Goal: Information Seeking & Learning: Learn about a topic

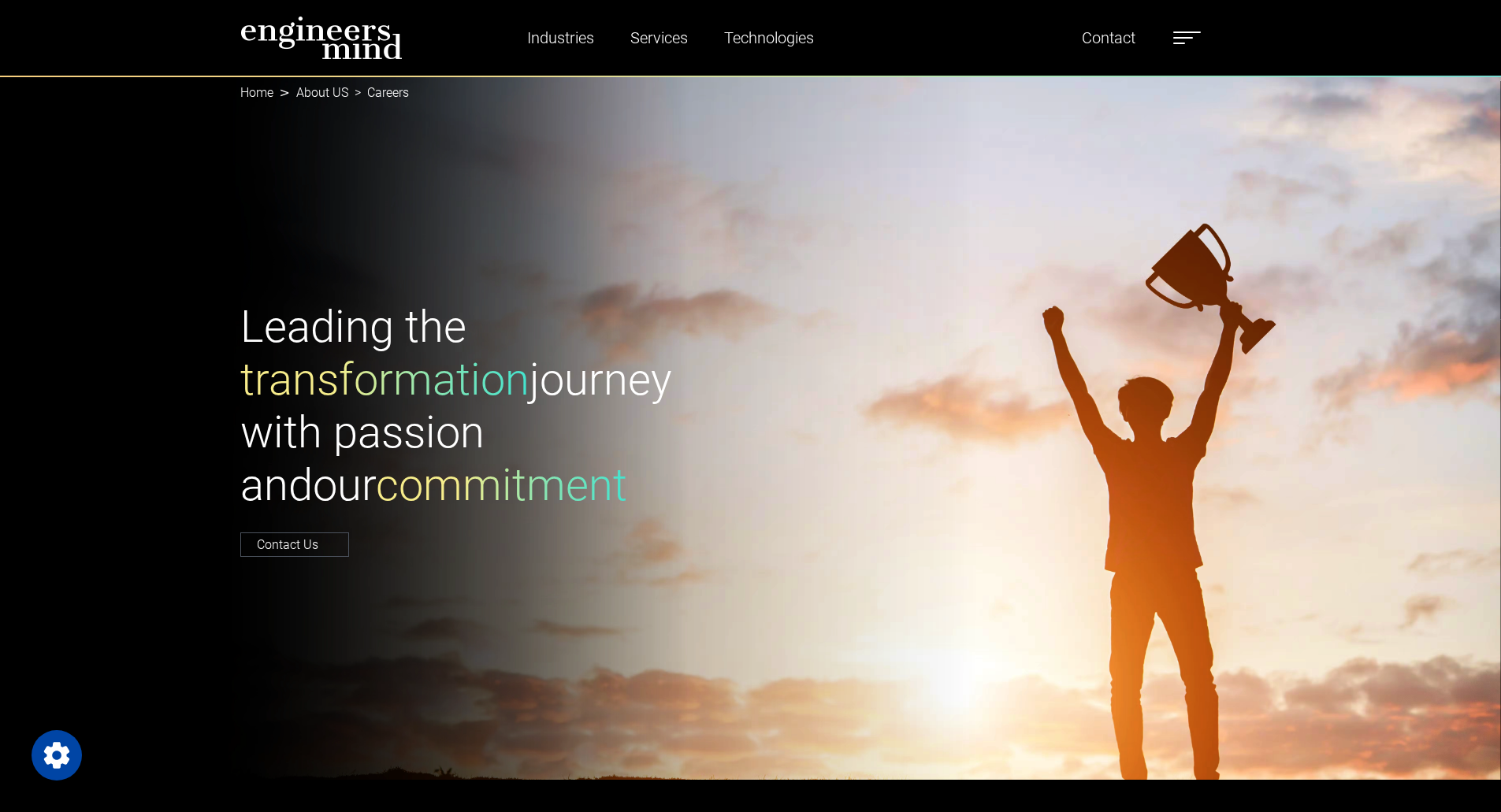
select select "**********"
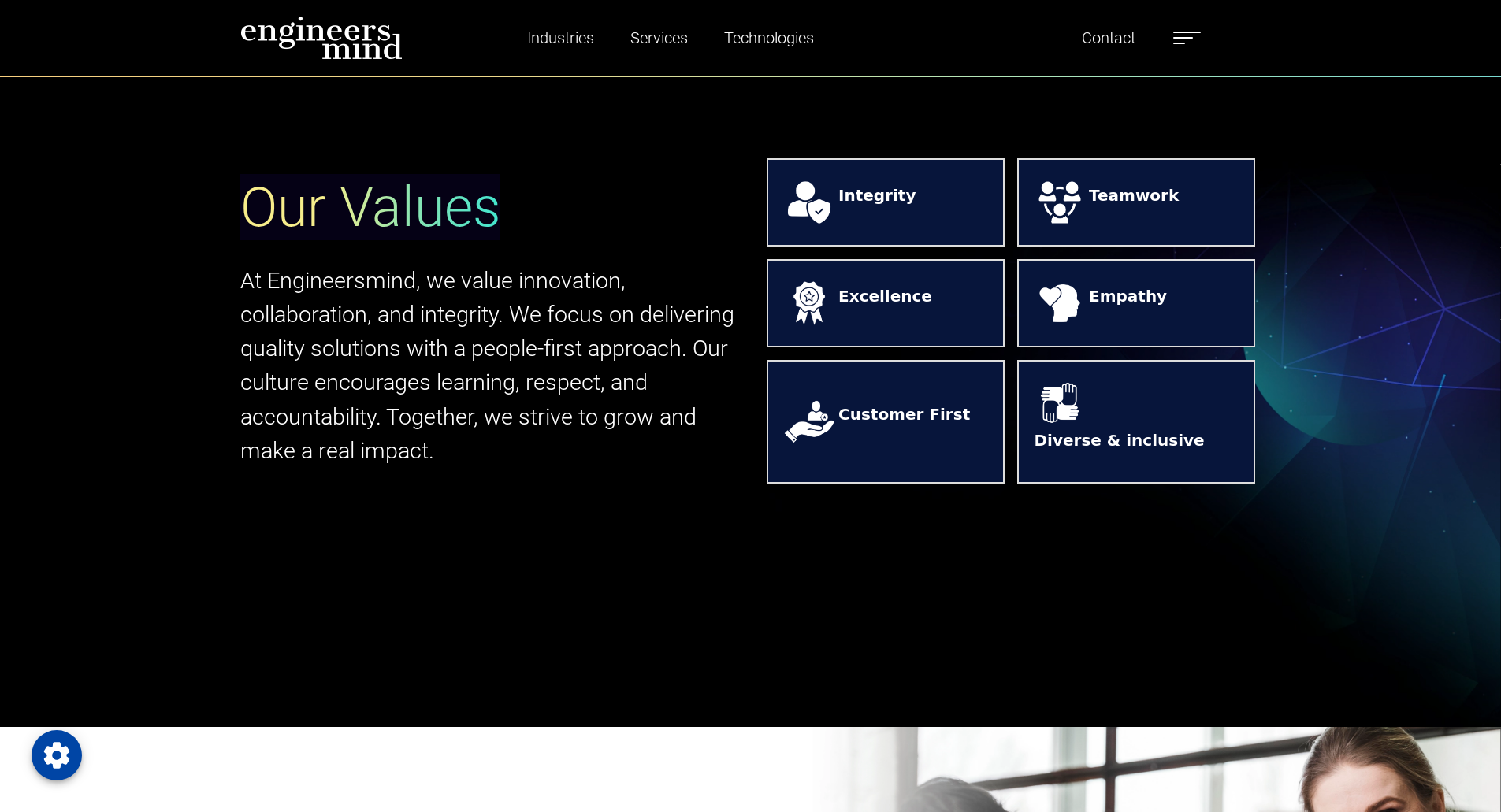
scroll to position [867, 0]
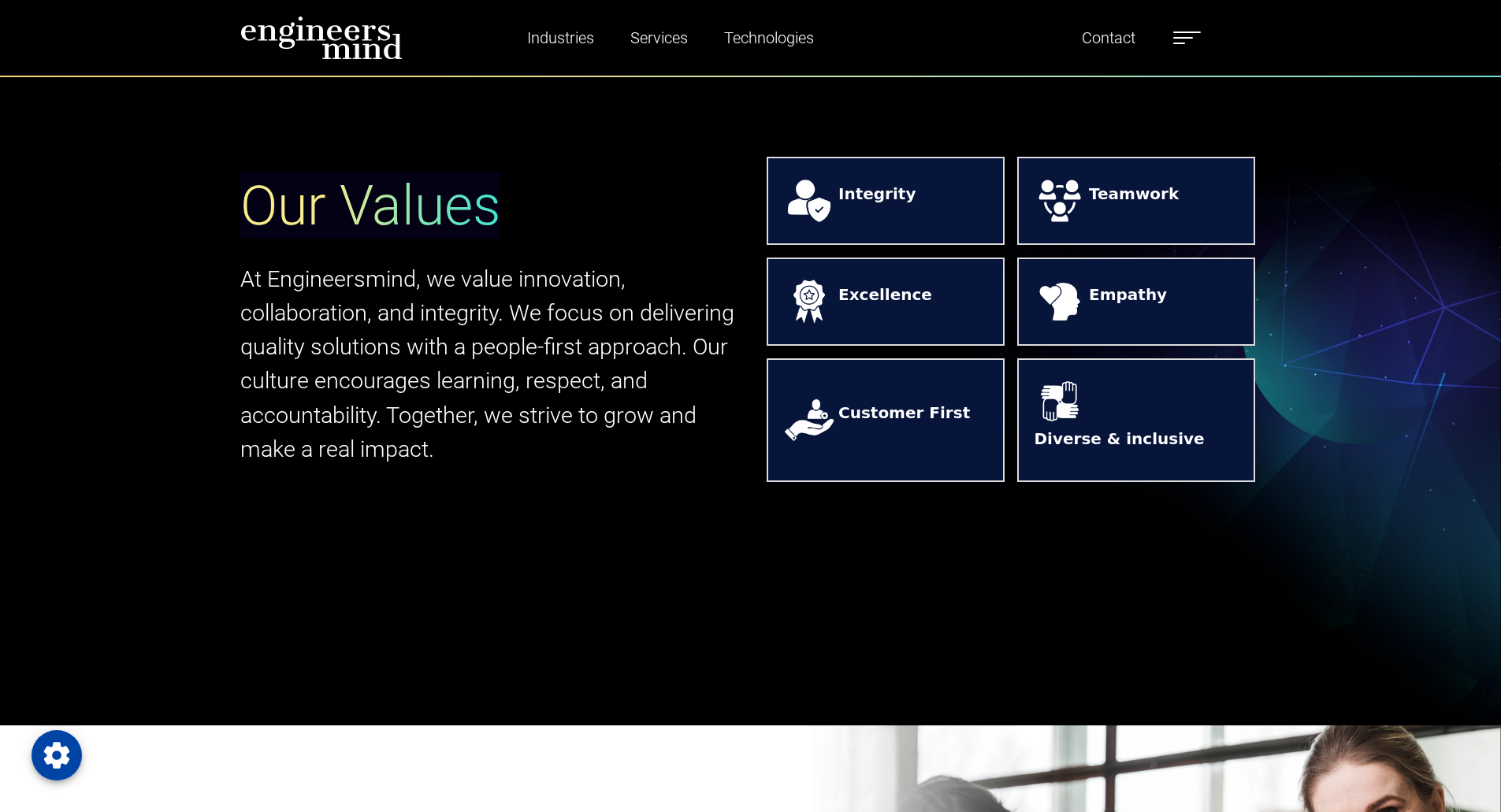
click at [869, 214] on strong "Integrity" at bounding box center [876, 201] width 77 height 38
click at [1095, 219] on strong "Teamwork" at bounding box center [1133, 201] width 90 height 38
click at [1126, 302] on strong "Empathy" at bounding box center [1128, 301] width 78 height 38
click at [878, 312] on strong "Excellence" at bounding box center [884, 301] width 94 height 38
click at [942, 418] on strong "Customer First" at bounding box center [904, 419] width 131 height 38
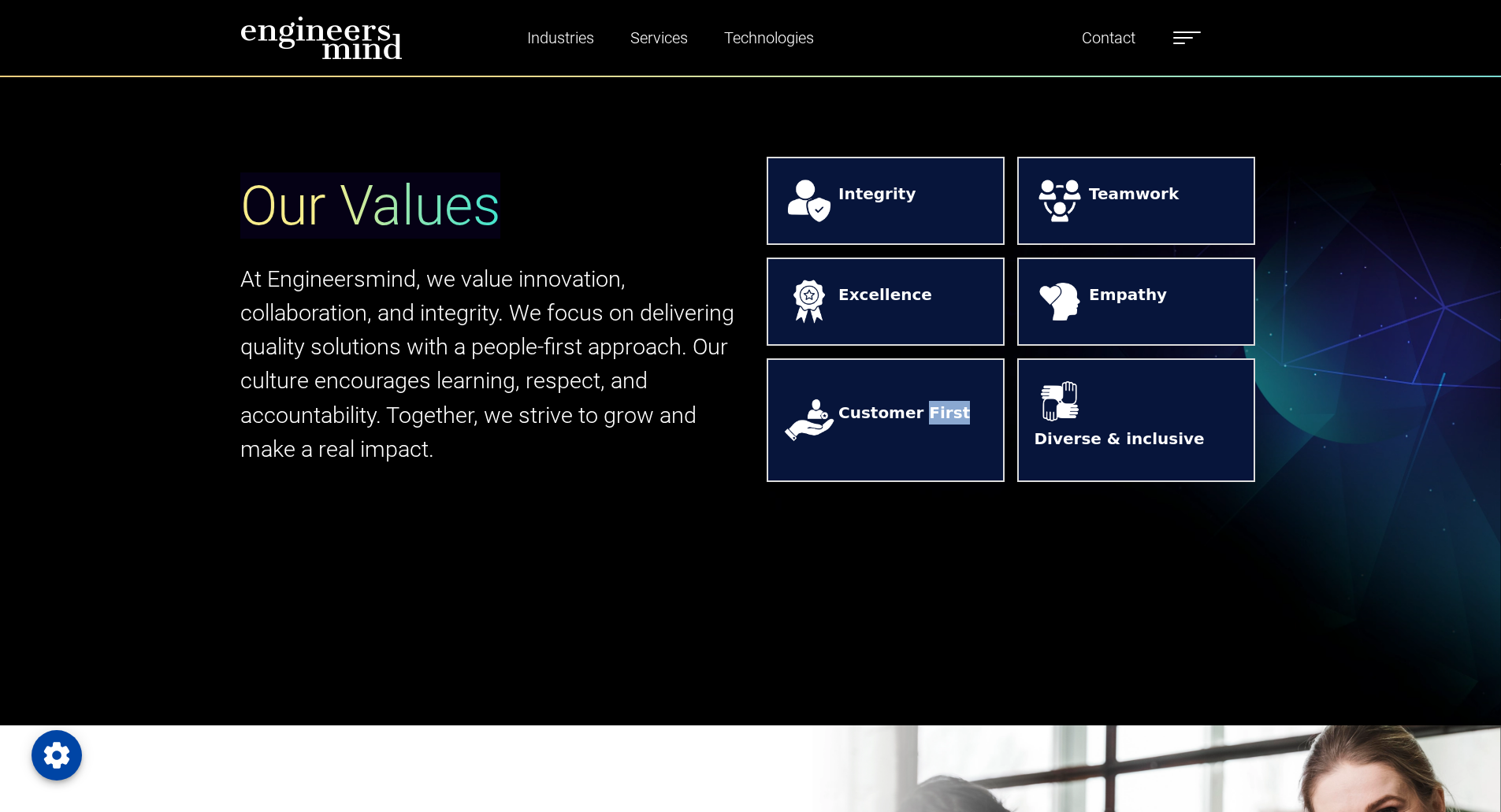
click at [942, 418] on strong "Customer First" at bounding box center [904, 419] width 131 height 38
click at [1130, 427] on strong "Diverse & inclusive" at bounding box center [1119, 445] width 170 height 38
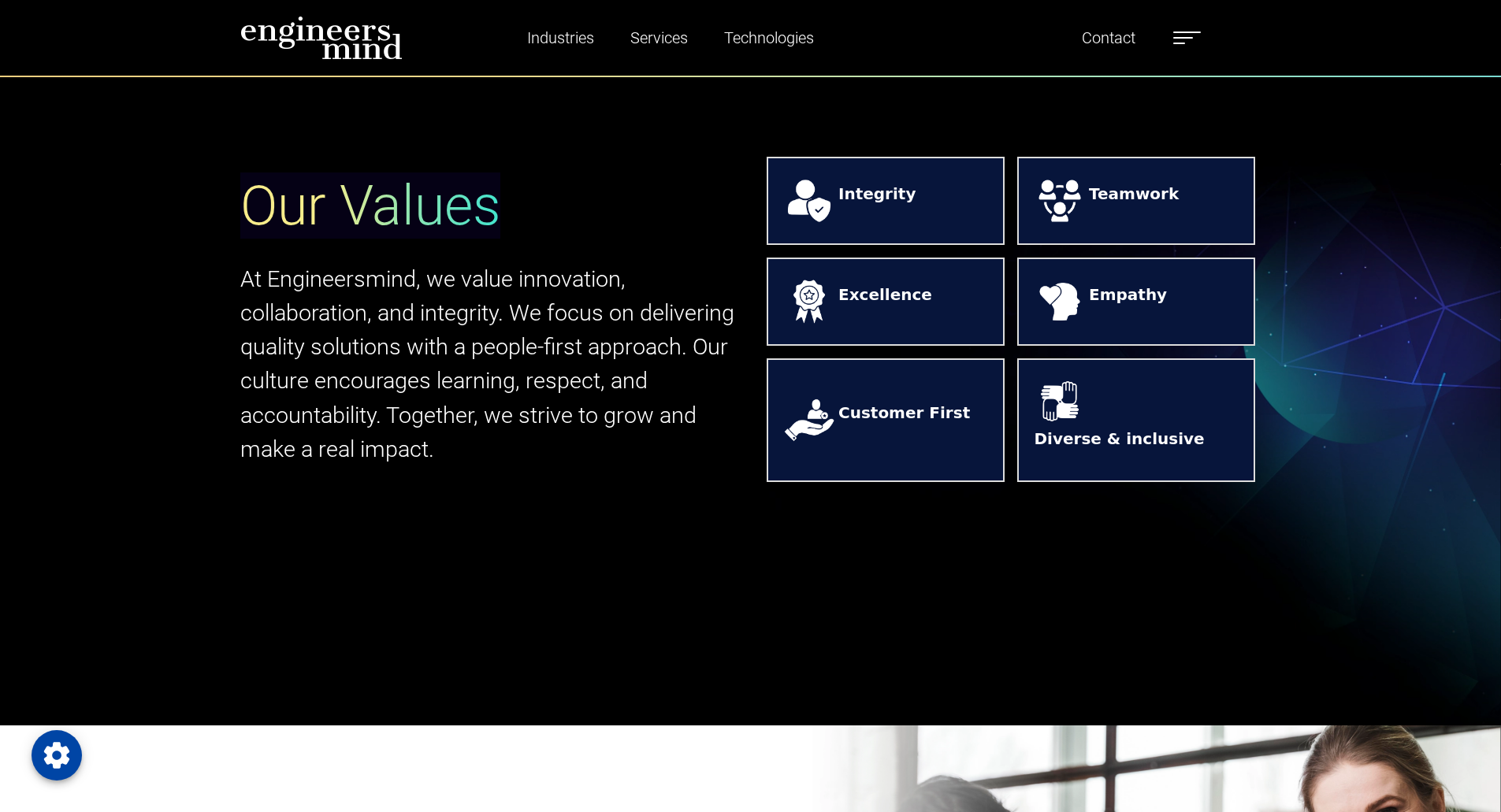
click at [1111, 319] on strong "Empathy" at bounding box center [1128, 301] width 78 height 38
click at [884, 310] on strong "Excellence" at bounding box center [884, 301] width 94 height 38
click at [889, 213] on strong "Integrity" at bounding box center [876, 201] width 77 height 38
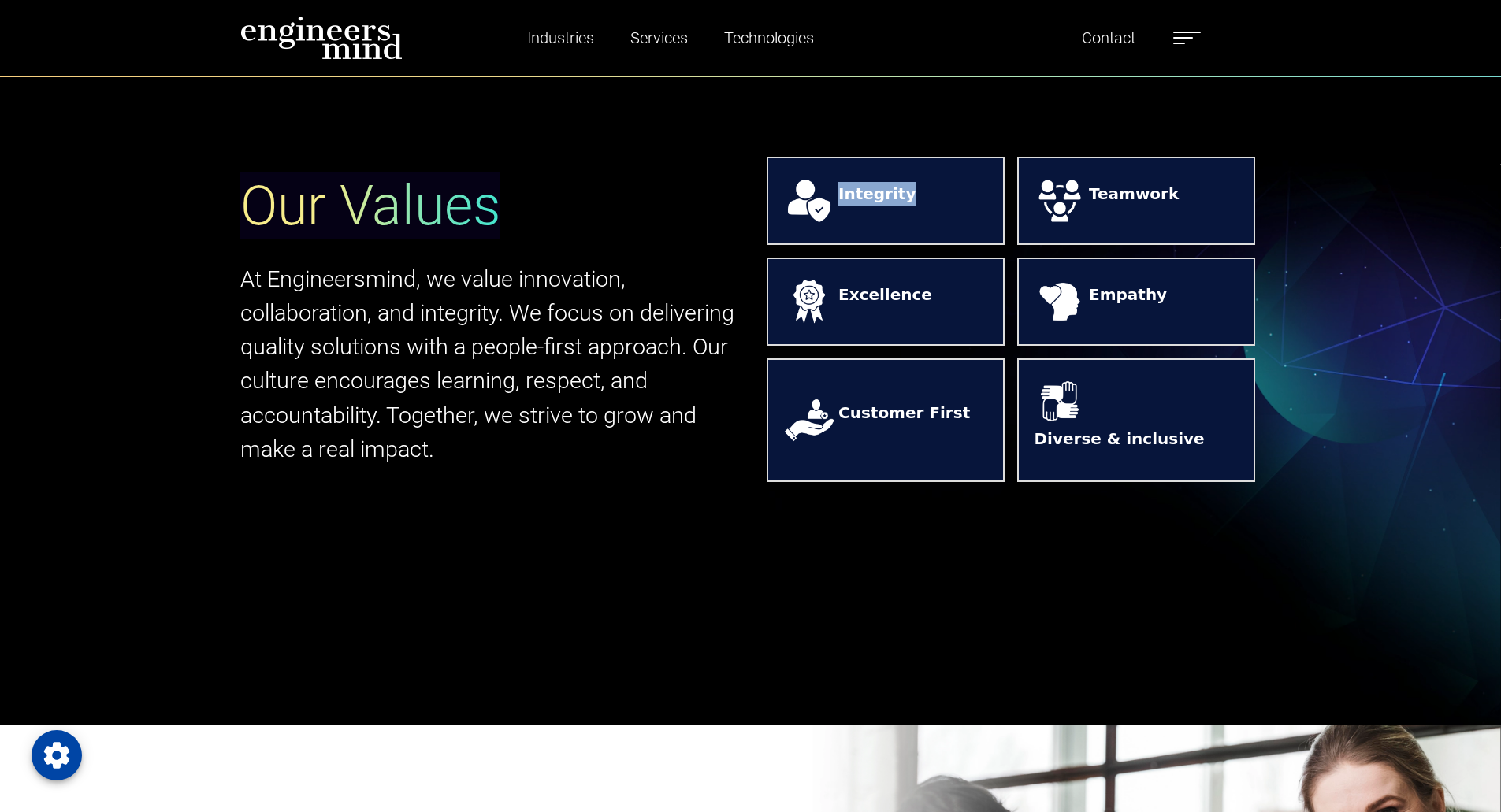
click at [889, 213] on strong "Integrity" at bounding box center [876, 201] width 77 height 38
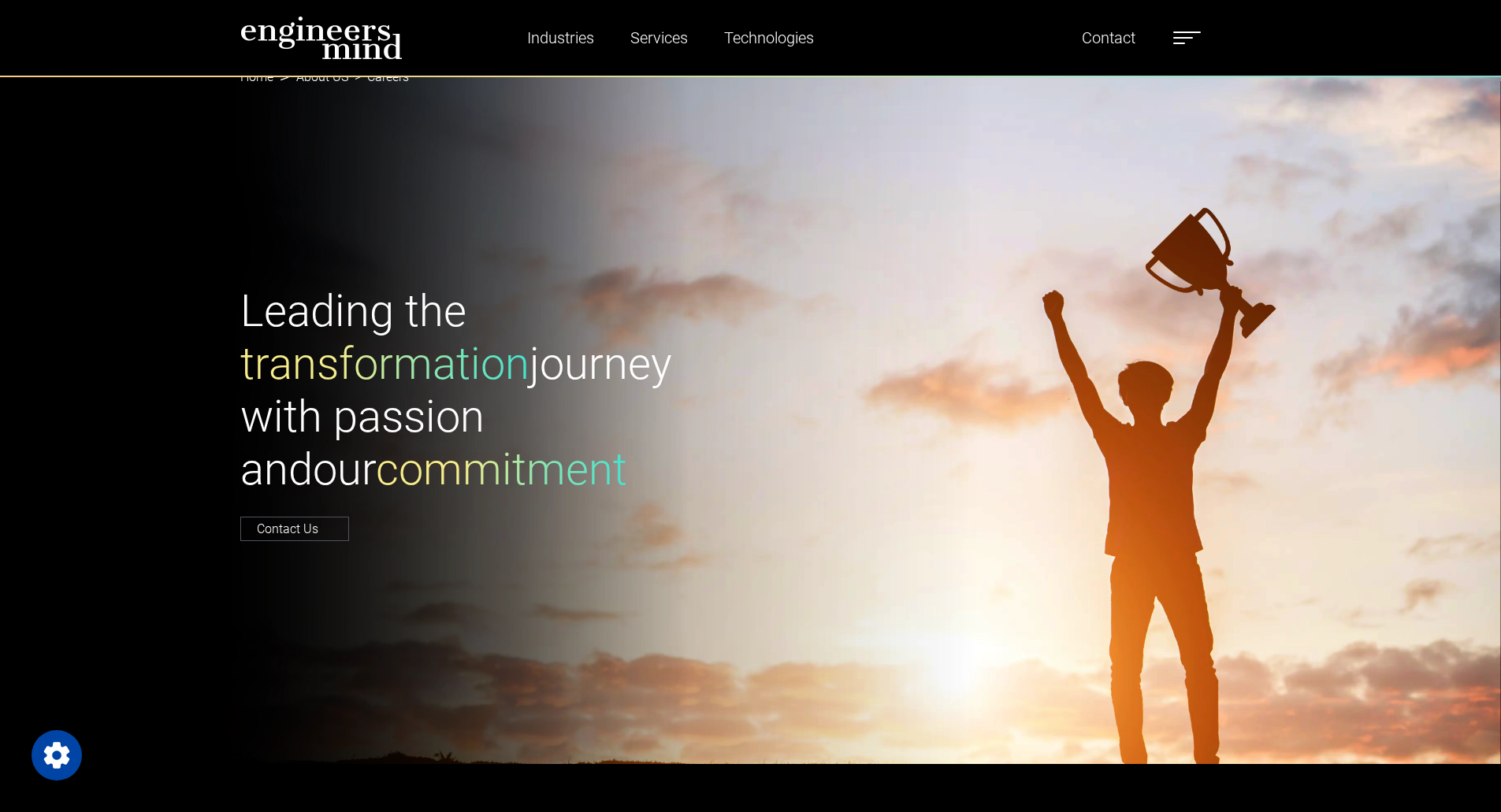
scroll to position [0, 0]
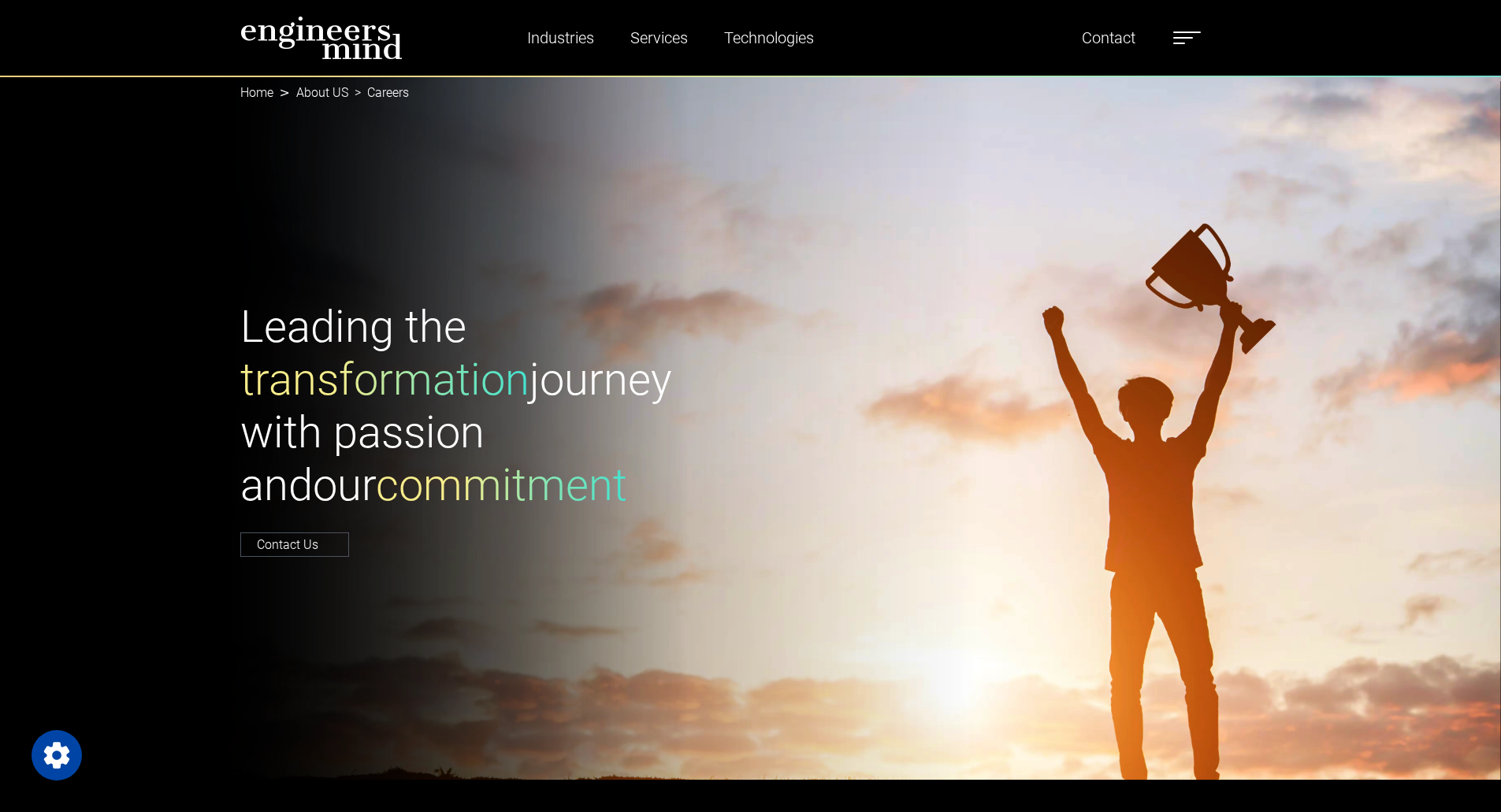
click at [1194, 40] on label at bounding box center [1187, 38] width 28 height 20
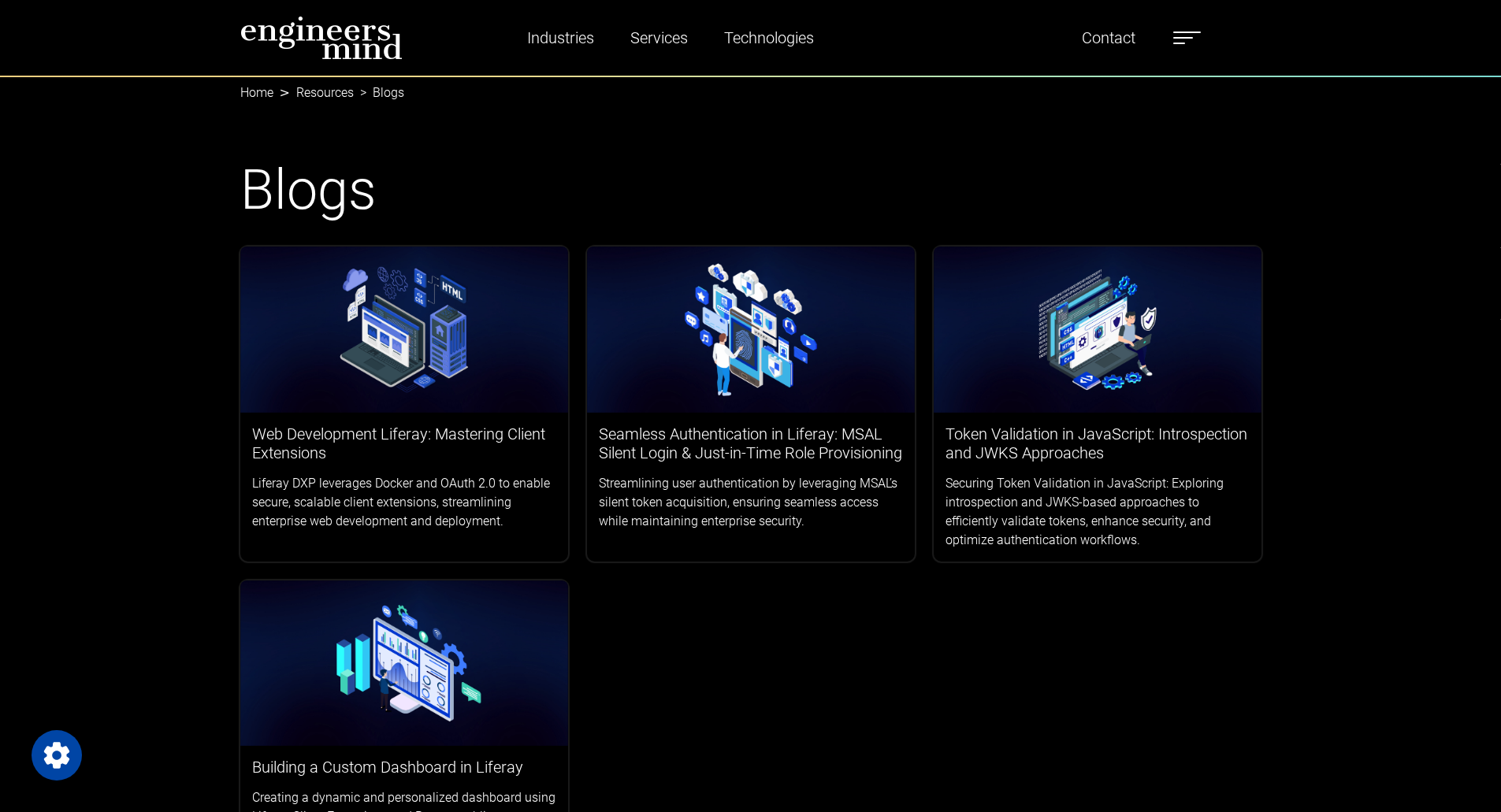
click at [1197, 691] on div "Web Development Liferay: Mastering Client Extensions Liferay DXP leverages Dock…" at bounding box center [750, 586] width 1040 height 680
click at [1184, 30] on label at bounding box center [1187, 38] width 28 height 20
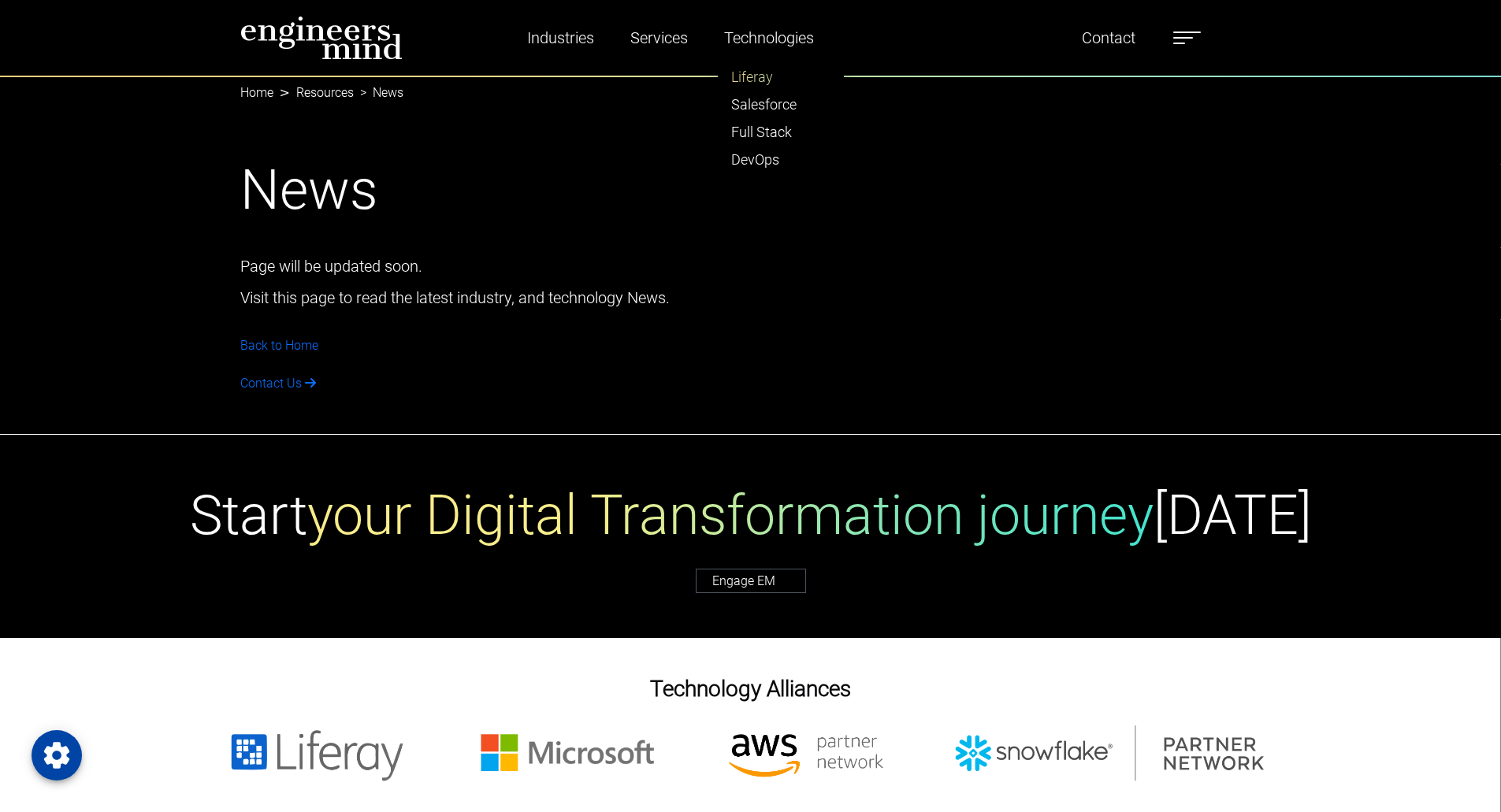
click at [761, 76] on link "Liferay" at bounding box center [781, 77] width 124 height 28
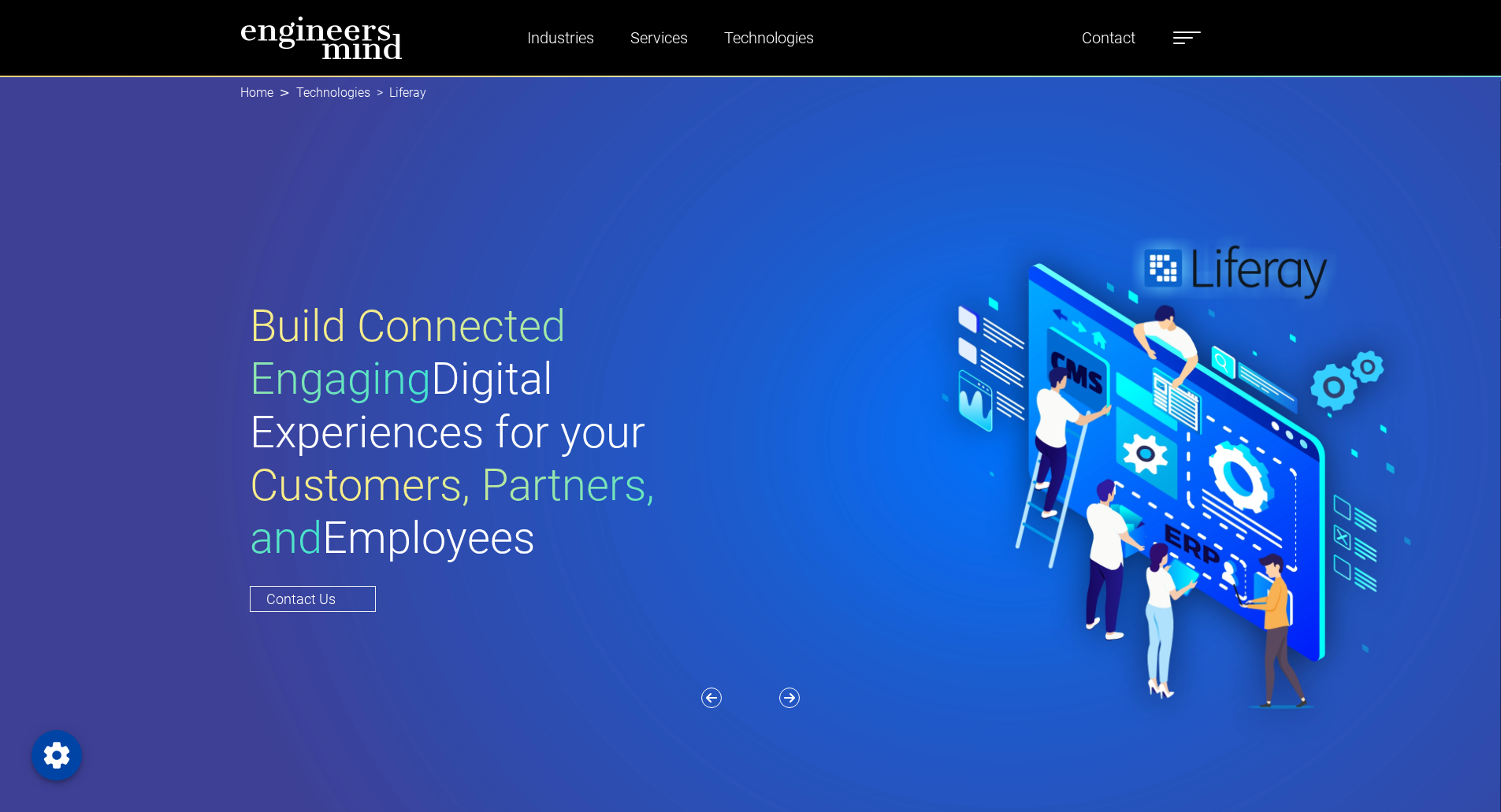
click at [800, 390] on div "Build Connected Engaging Digital Experiences for your Customers, Partners, and …" at bounding box center [759, 455] width 1040 height 309
click at [788, 699] on icon "button" at bounding box center [789, 698] width 20 height 20
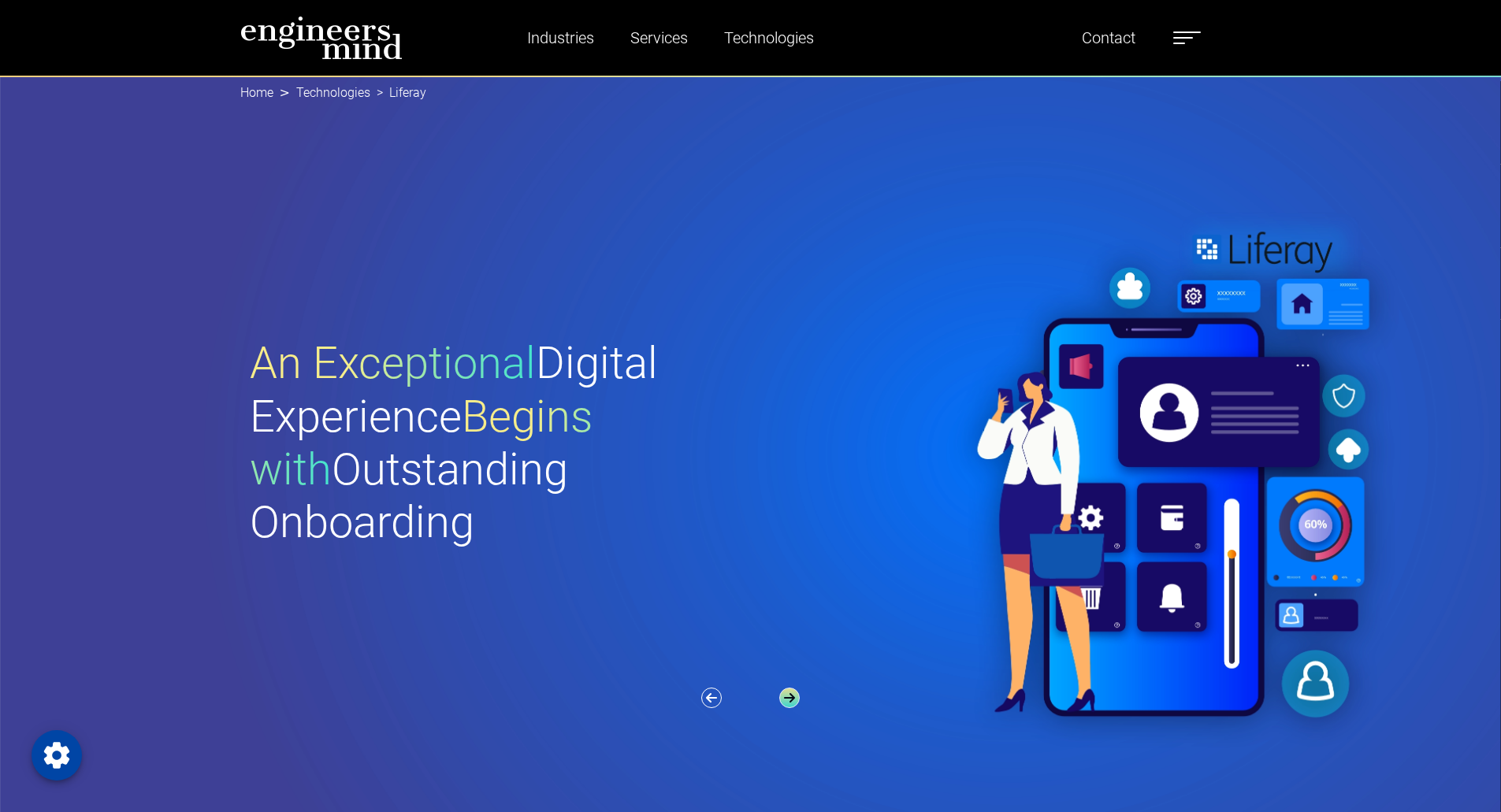
click at [788, 699] on icon "button" at bounding box center [789, 698] width 20 height 20
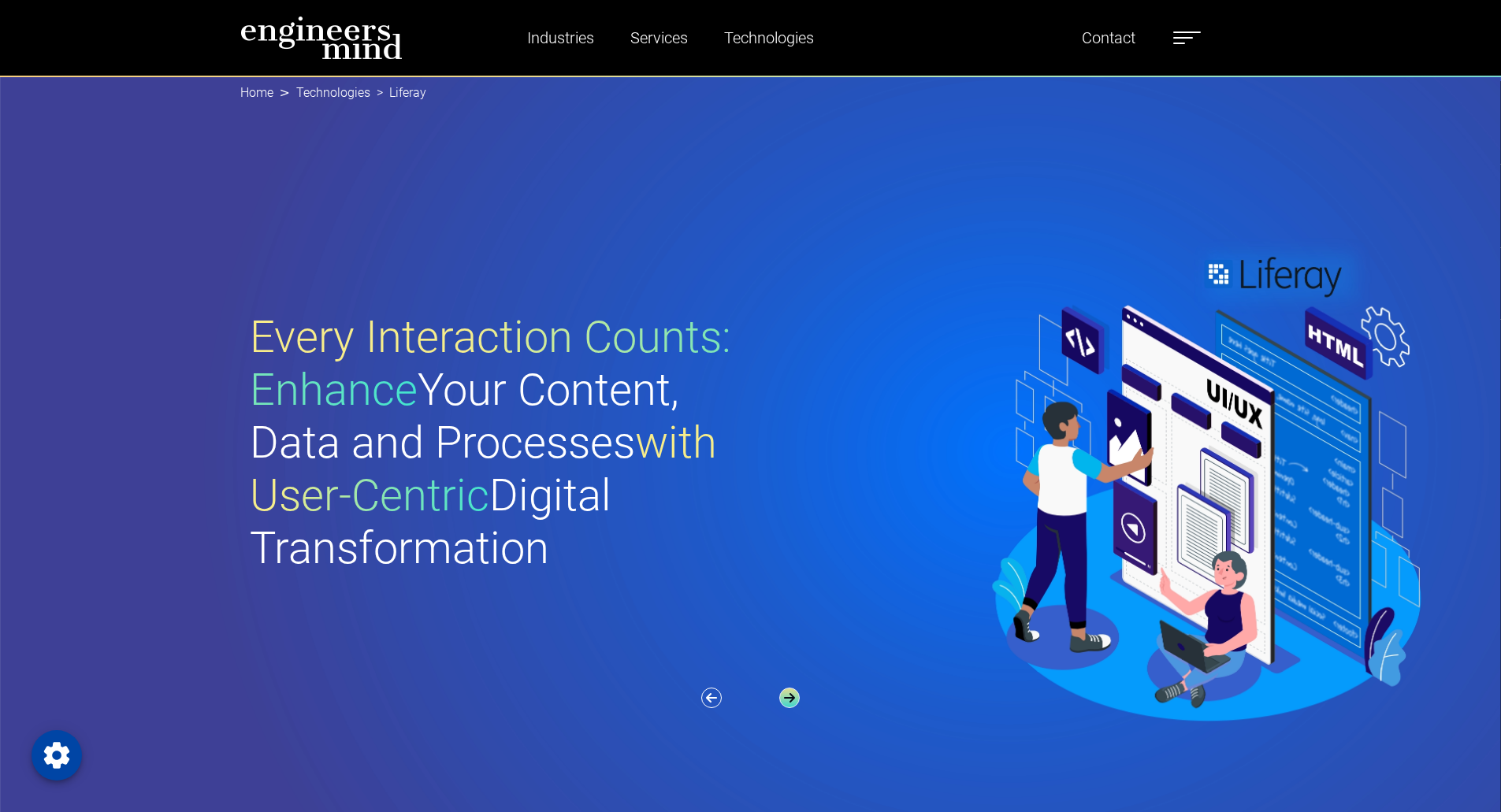
click at [788, 699] on icon "button" at bounding box center [789, 698] width 20 height 20
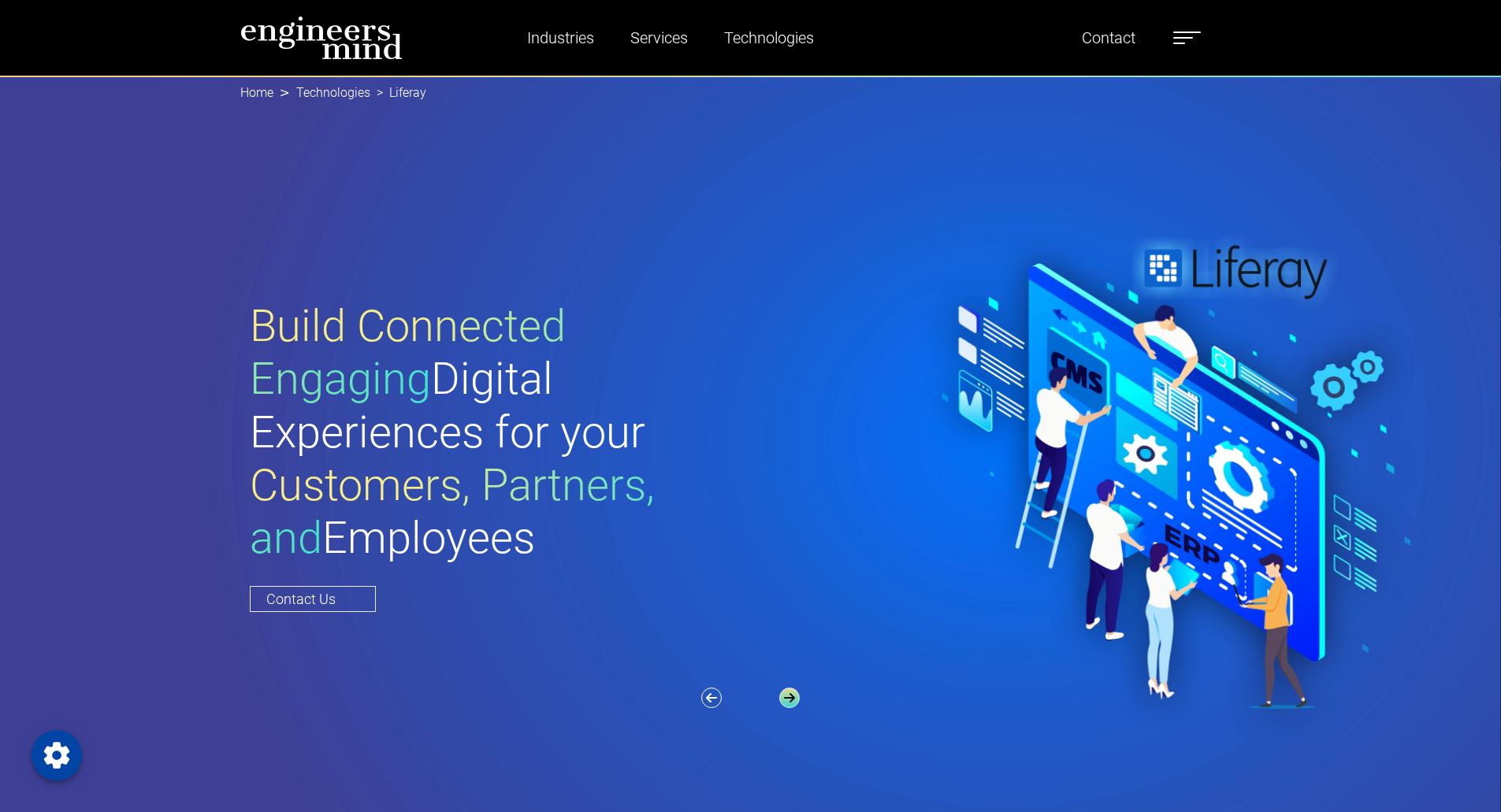
click at [788, 699] on icon "button" at bounding box center [789, 698] width 20 height 20
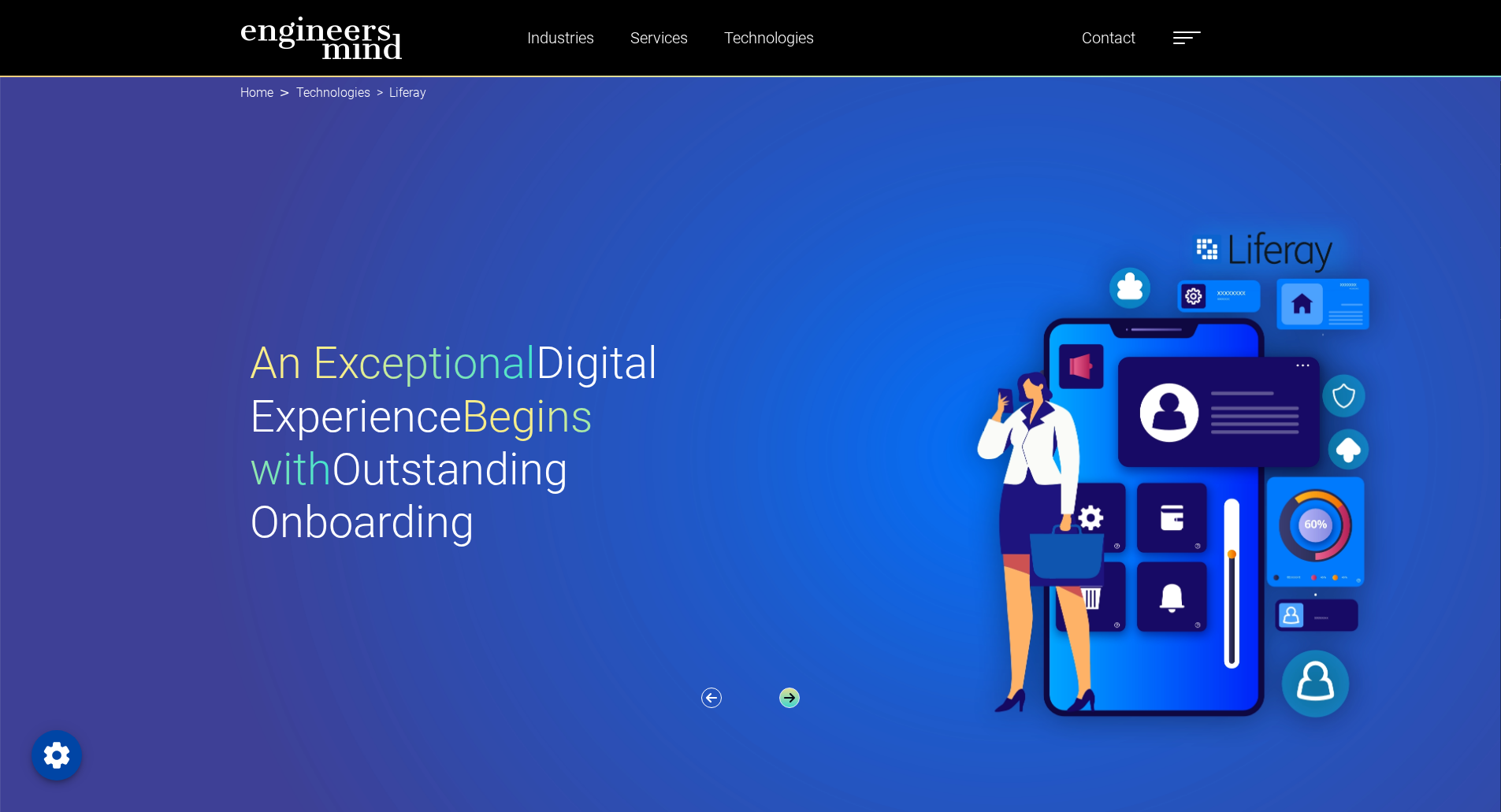
click at [788, 699] on icon "button" at bounding box center [789, 698] width 20 height 20
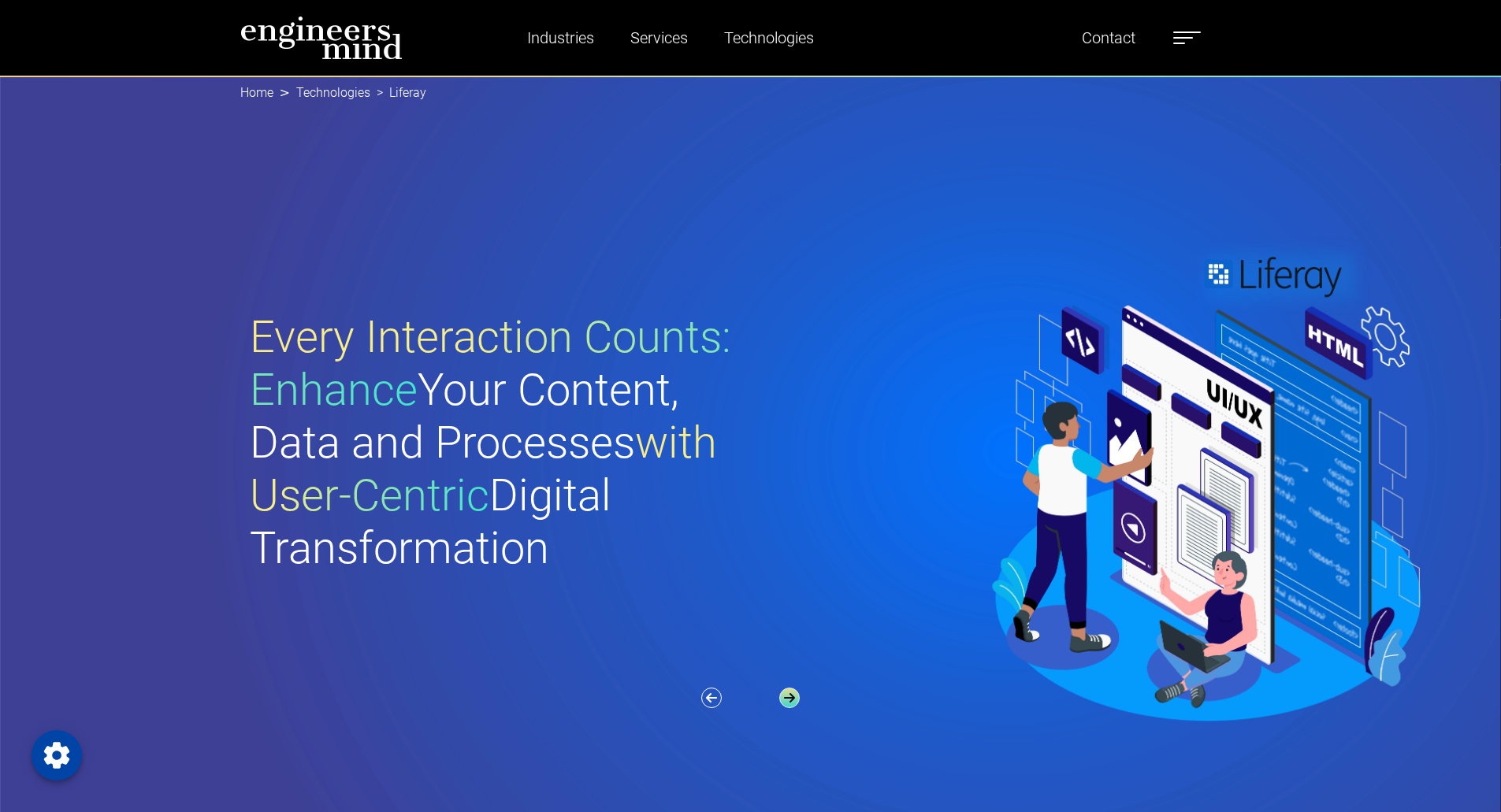
click at [788, 699] on icon "button" at bounding box center [789, 698] width 20 height 20
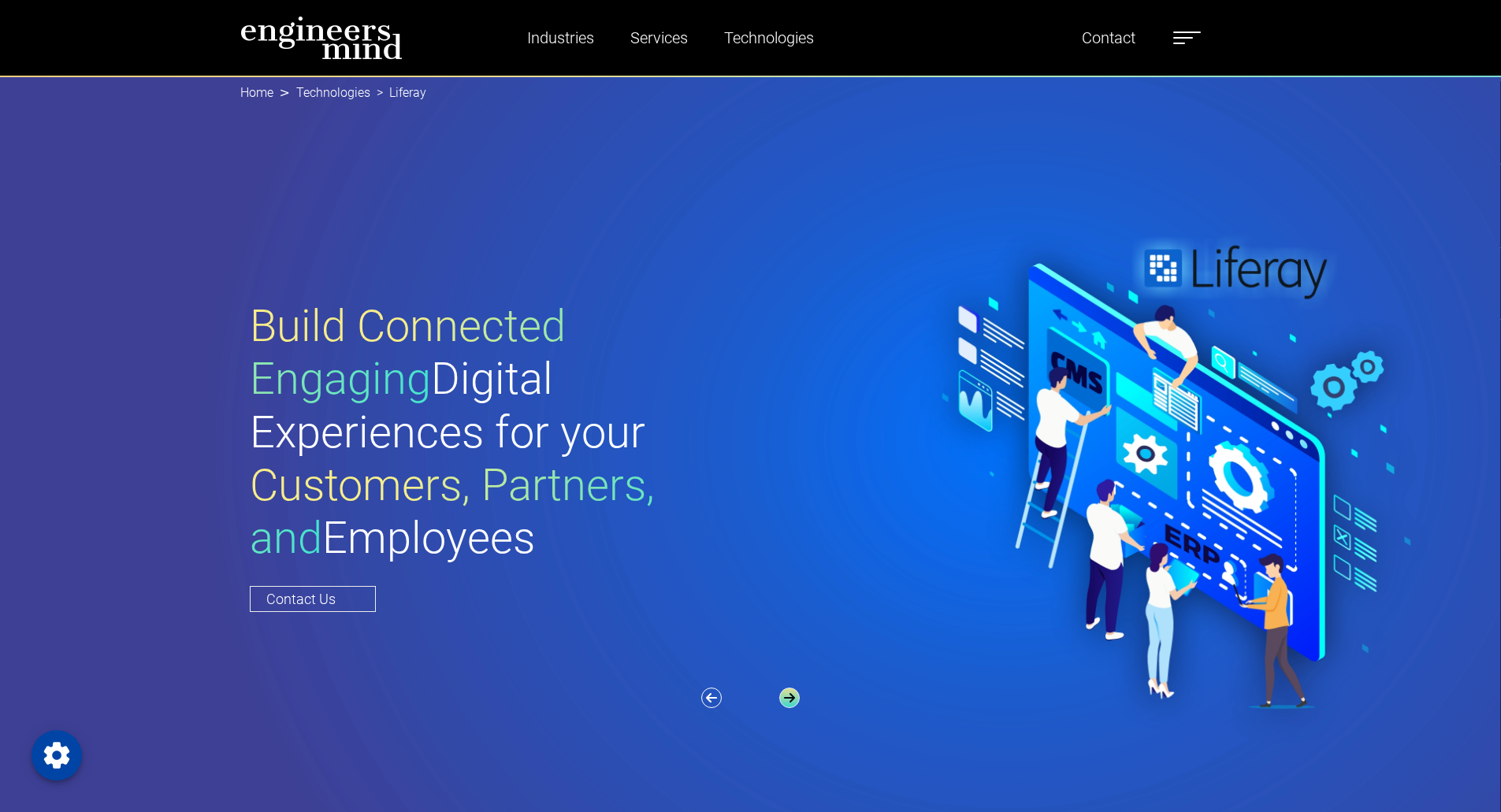
click at [788, 699] on icon "button" at bounding box center [789, 698] width 20 height 20
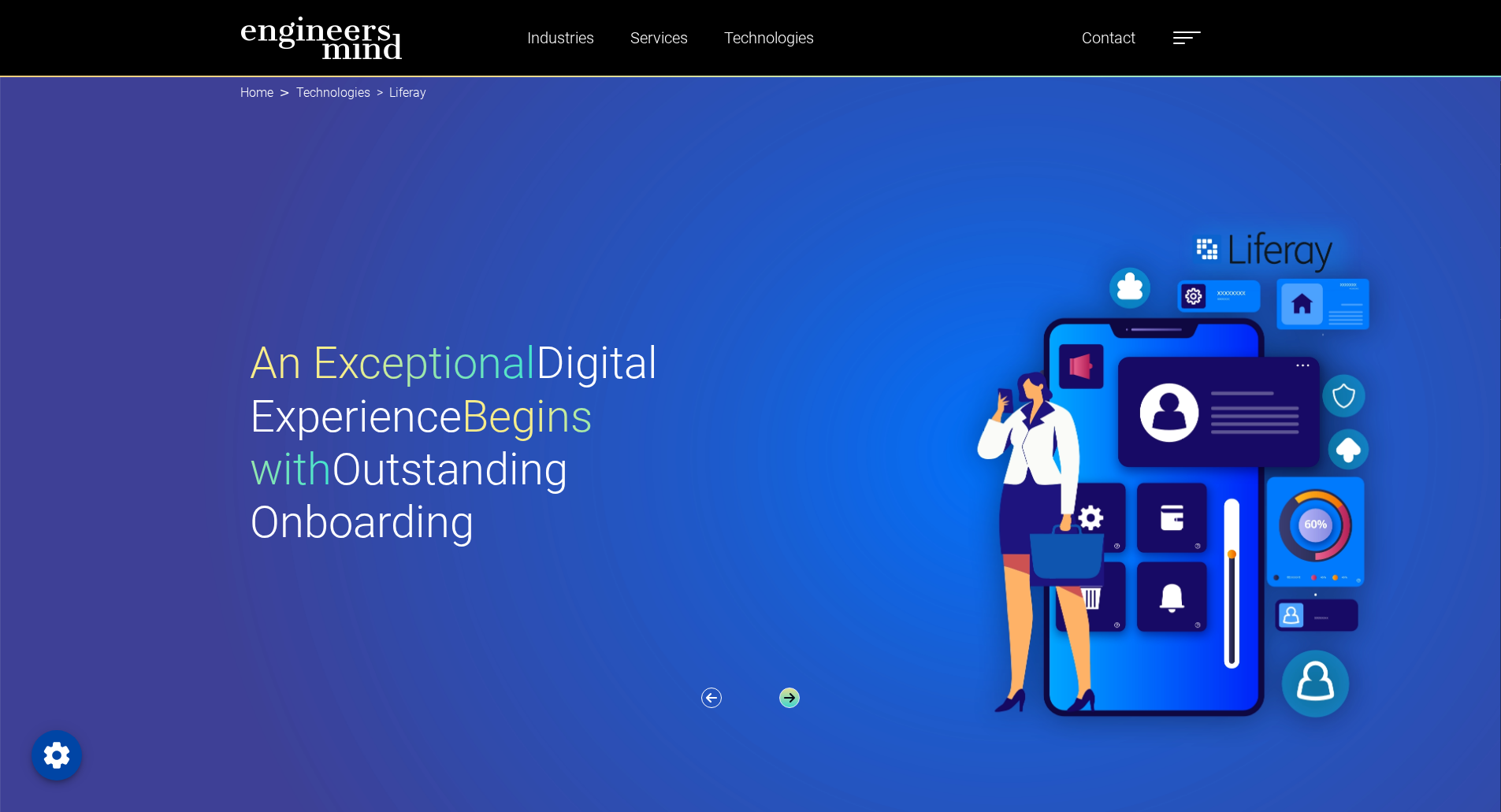
click at [788, 699] on icon "button" at bounding box center [789, 698] width 20 height 20
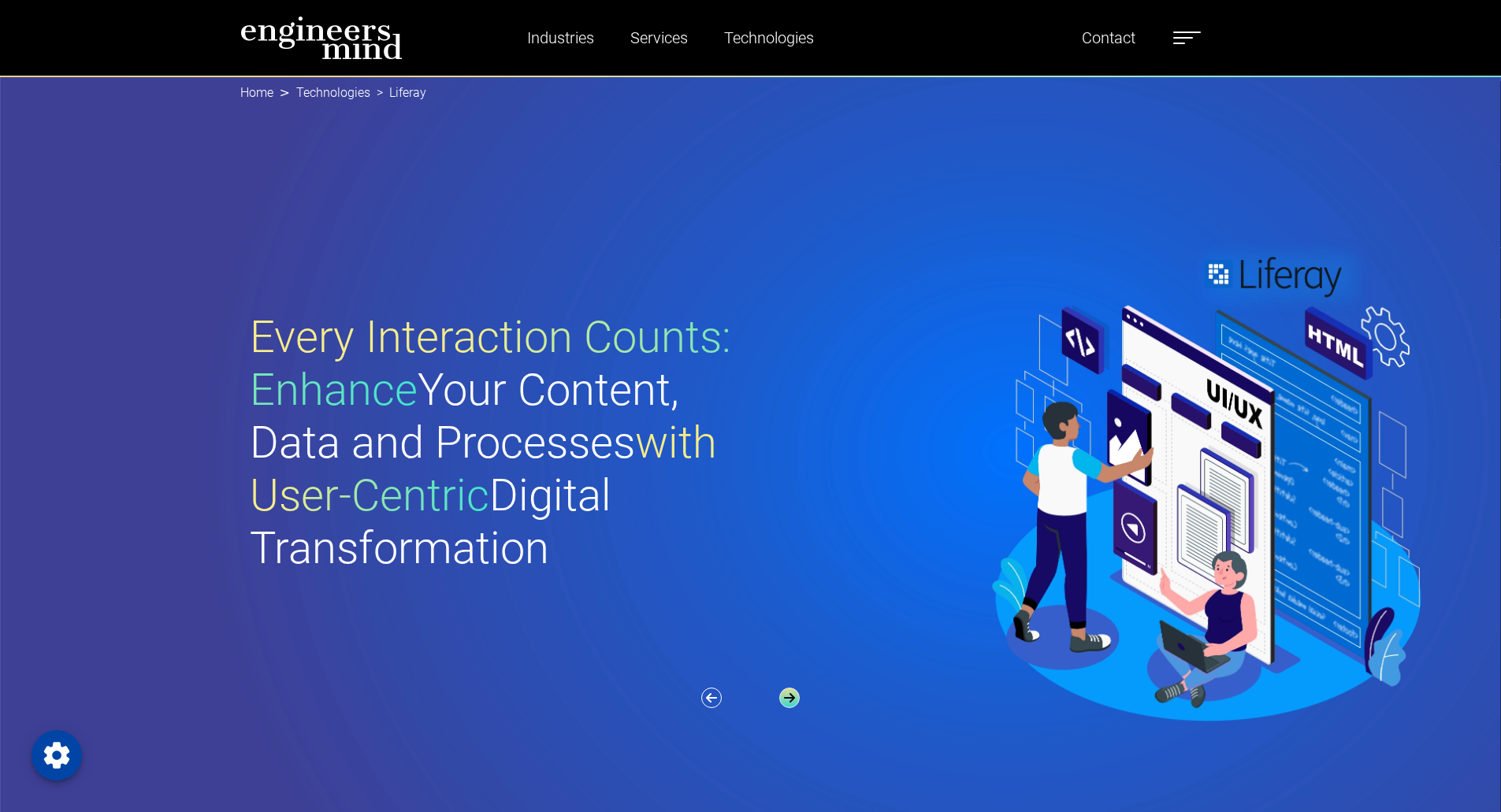
click at [788, 699] on icon "button" at bounding box center [789, 698] width 20 height 20
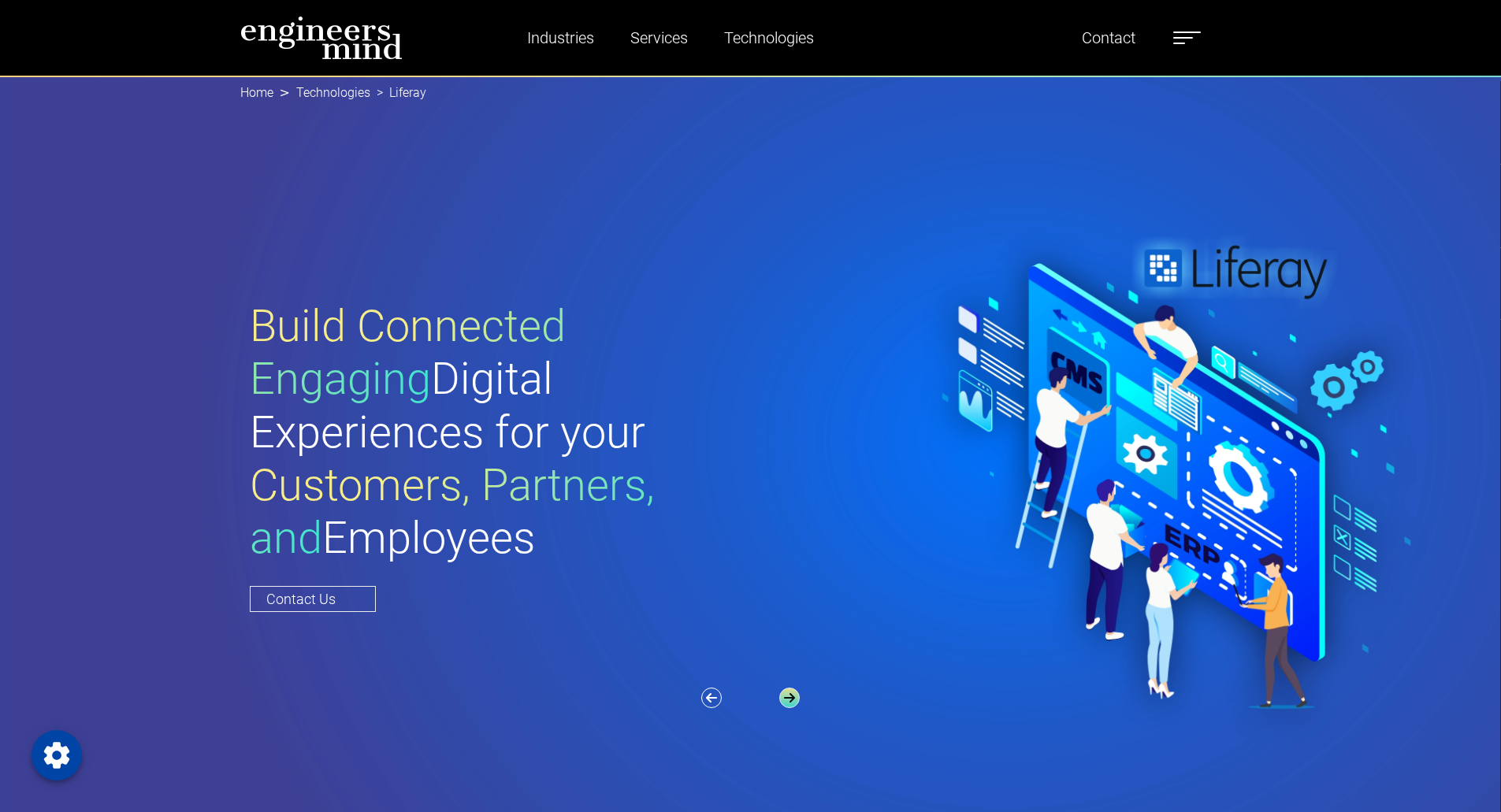
click at [788, 699] on icon "button" at bounding box center [789, 698] width 20 height 20
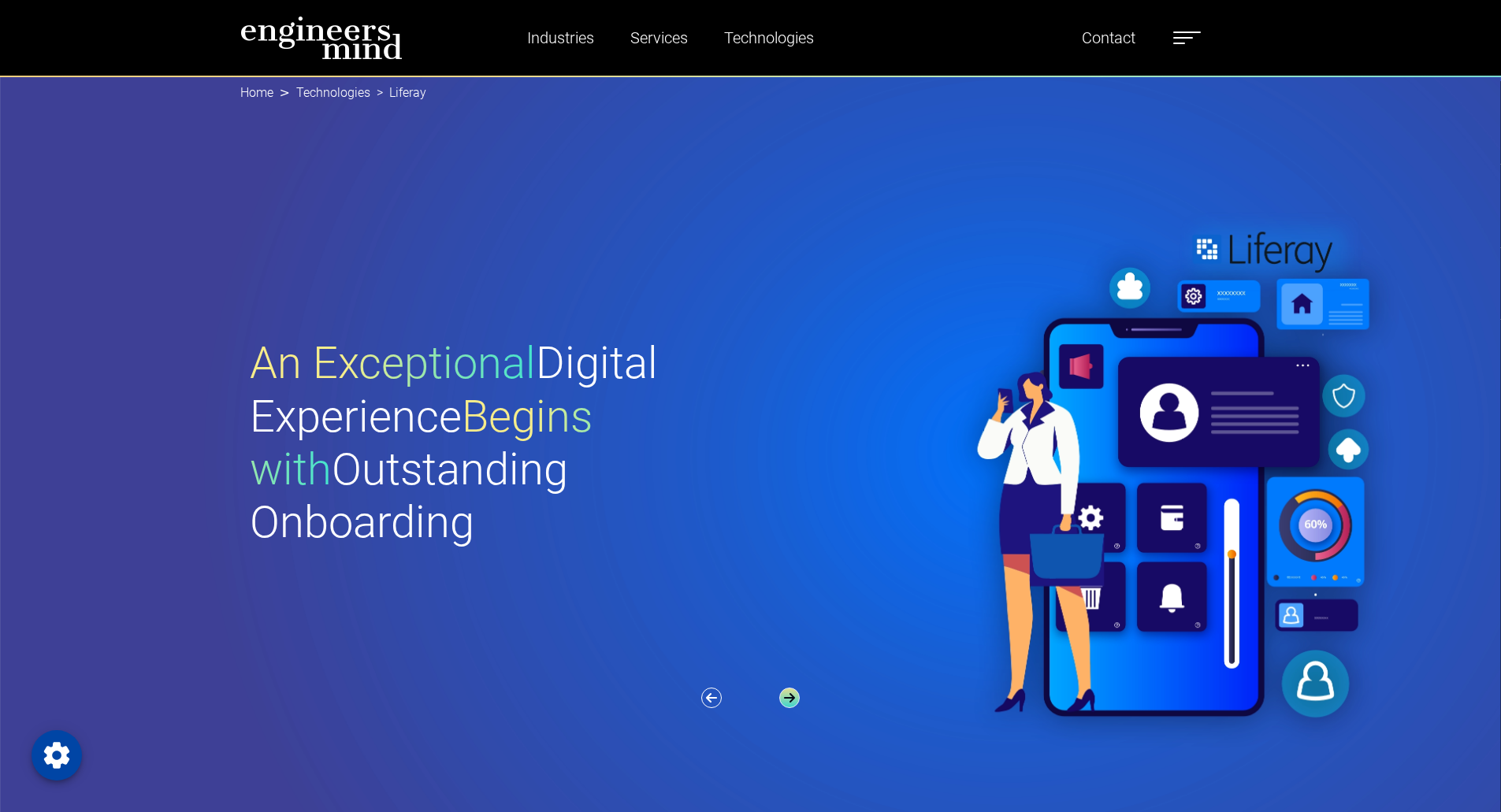
click at [788, 699] on icon "button" at bounding box center [789, 698] width 20 height 20
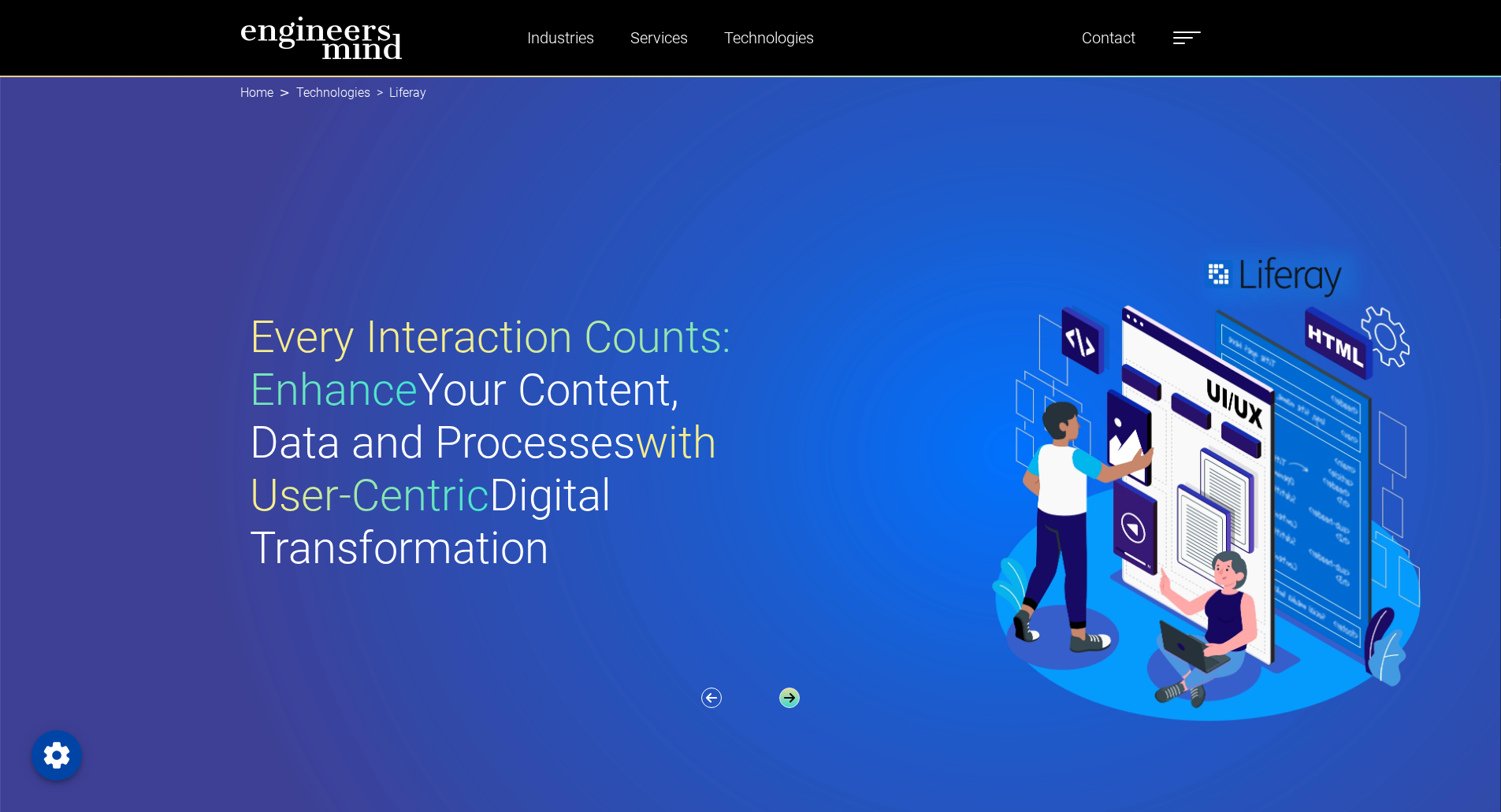
click at [788, 699] on icon "button" at bounding box center [789, 698] width 20 height 20
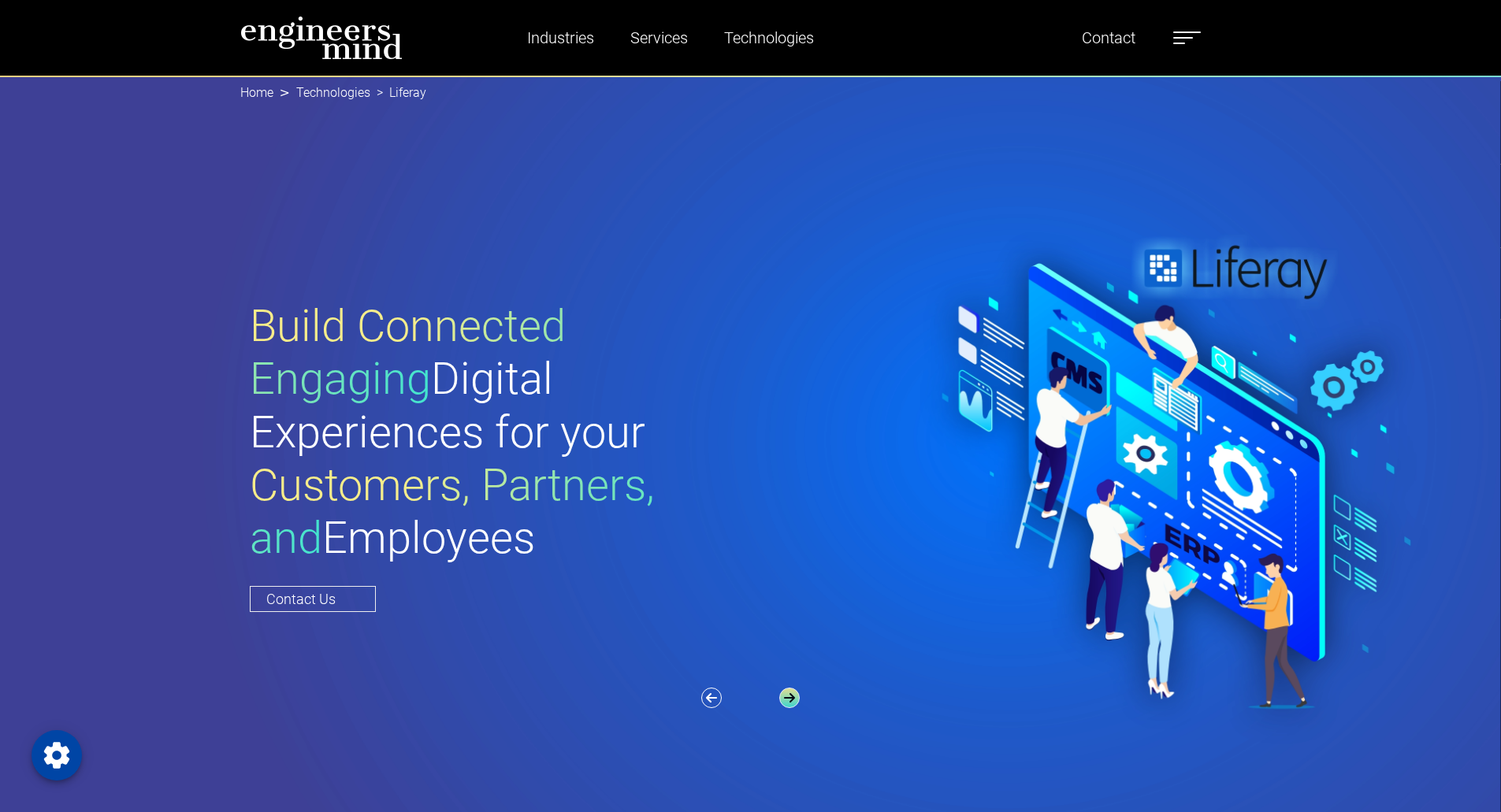
click at [788, 699] on icon "button" at bounding box center [789, 698] width 20 height 20
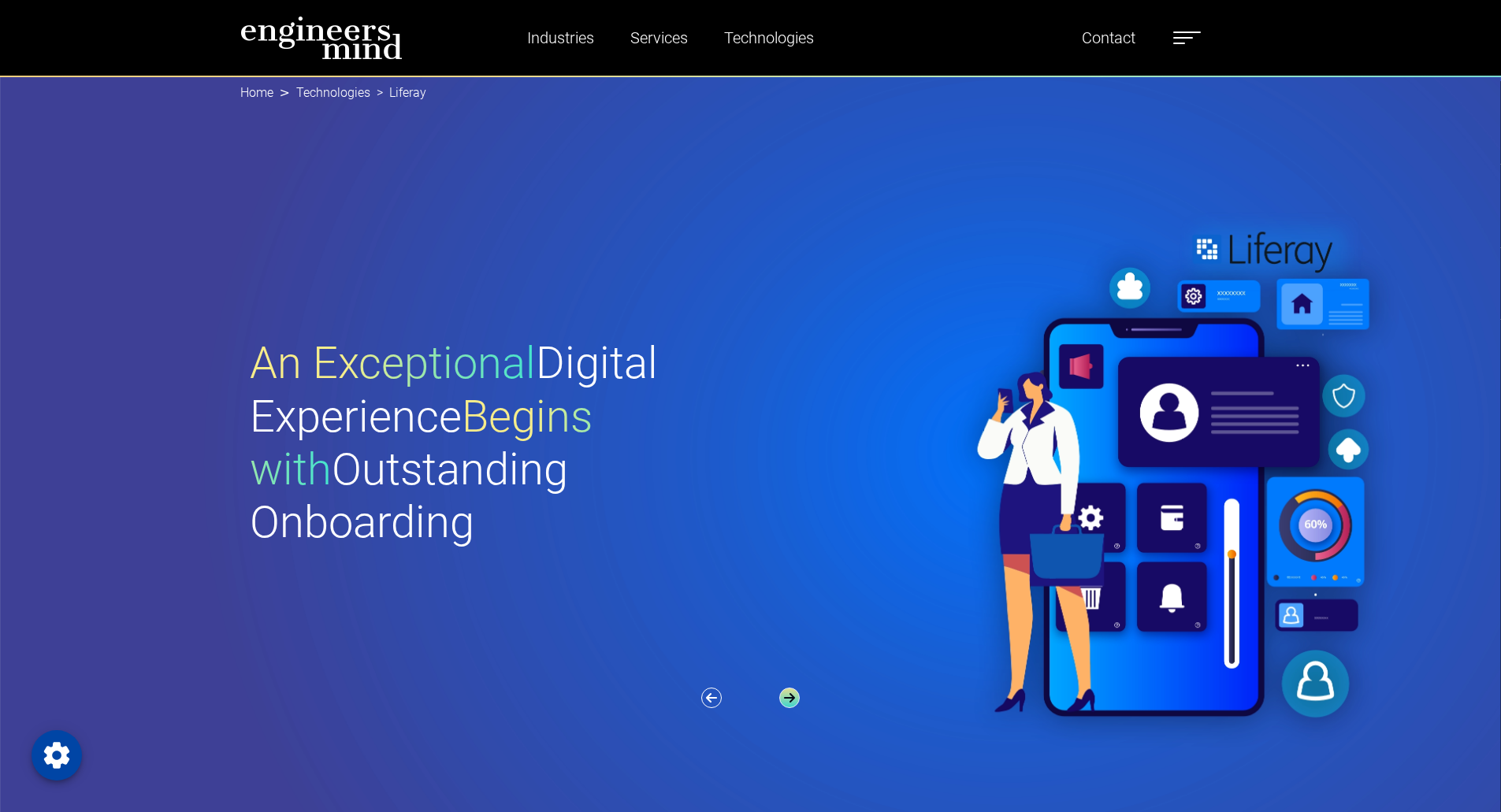
click at [788, 699] on icon "button" at bounding box center [789, 698] width 20 height 20
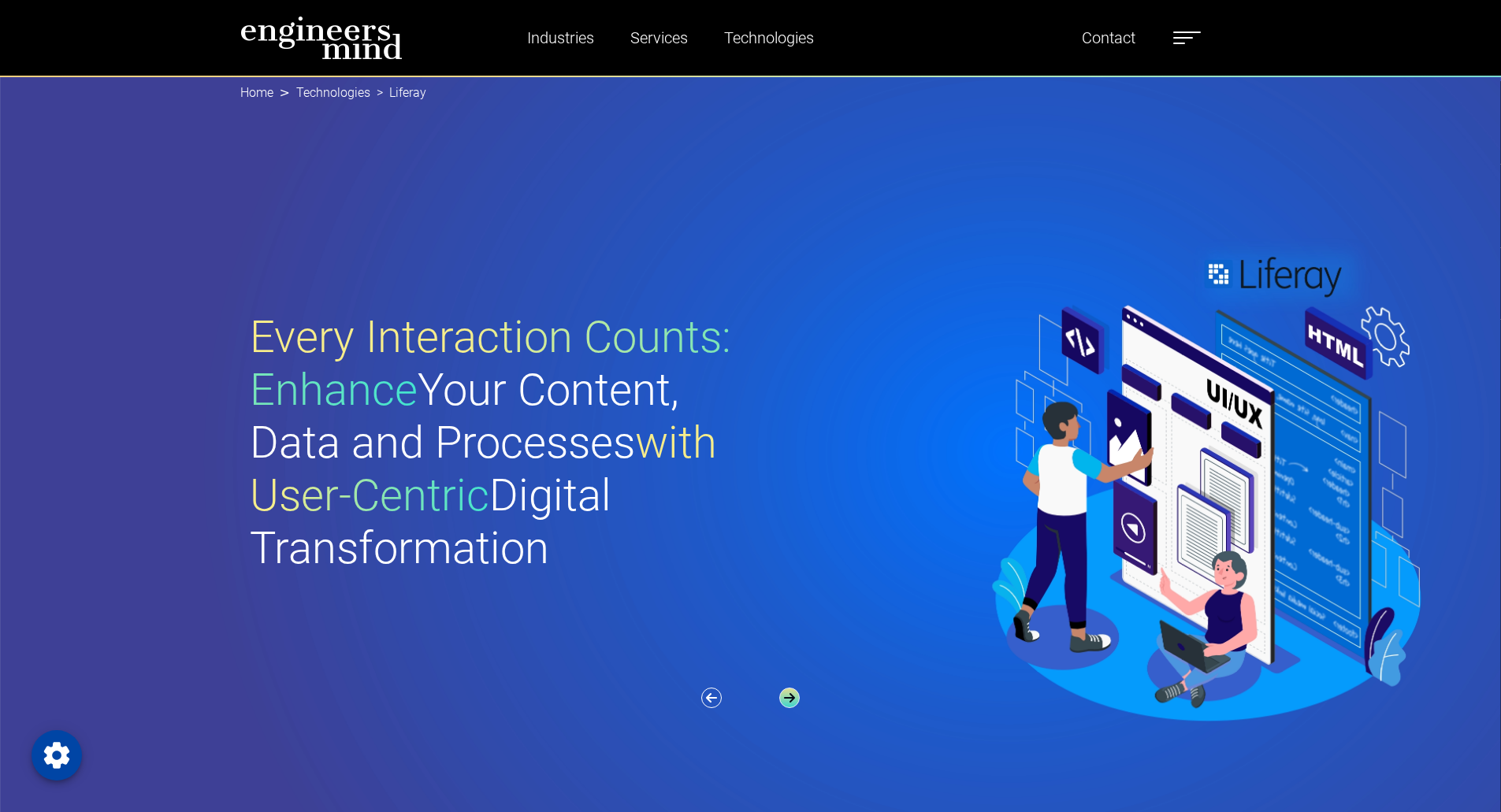
click at [788, 699] on icon "button" at bounding box center [789, 698] width 20 height 20
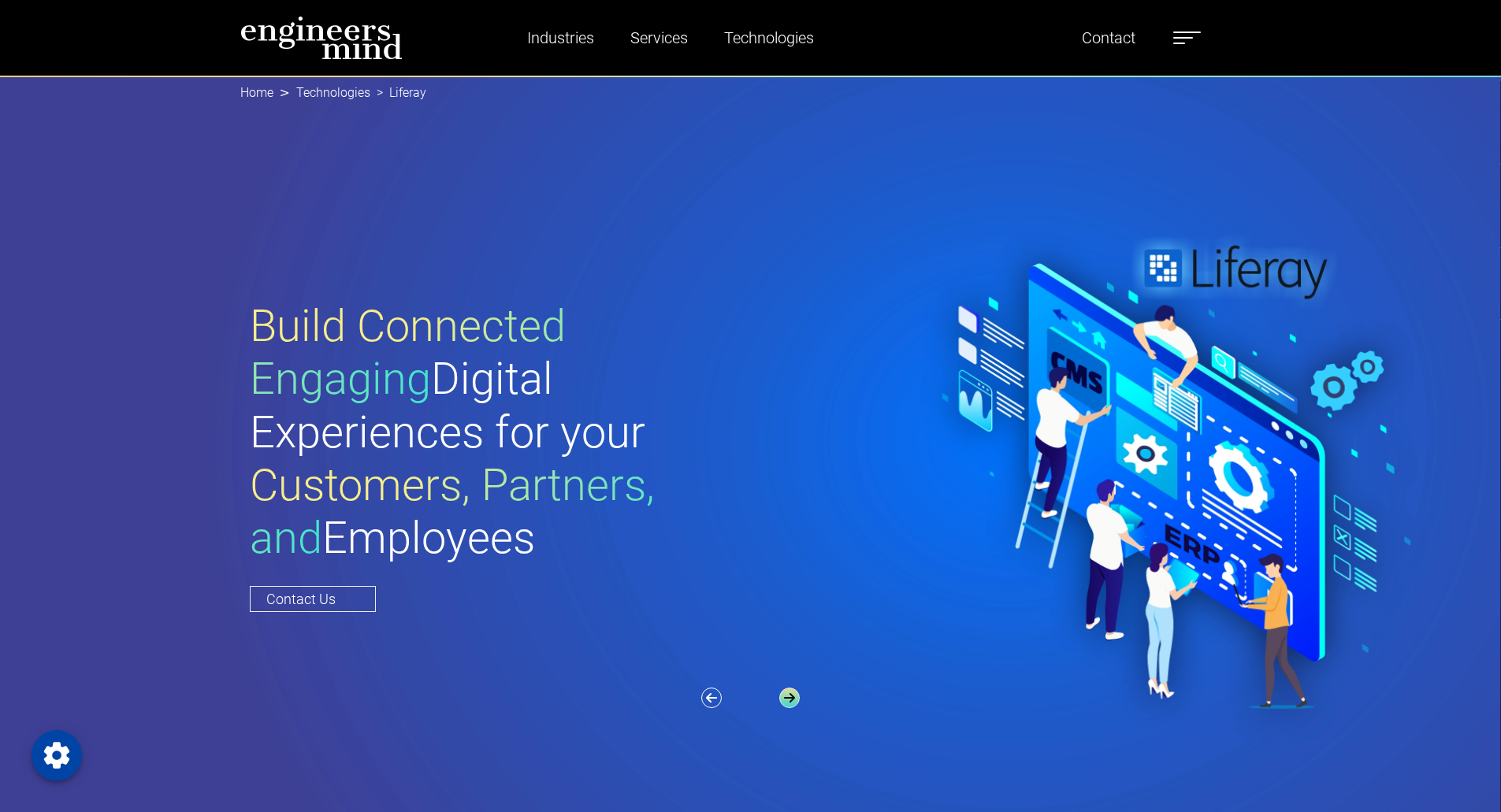
click at [788, 699] on icon "button" at bounding box center [789, 698] width 20 height 20
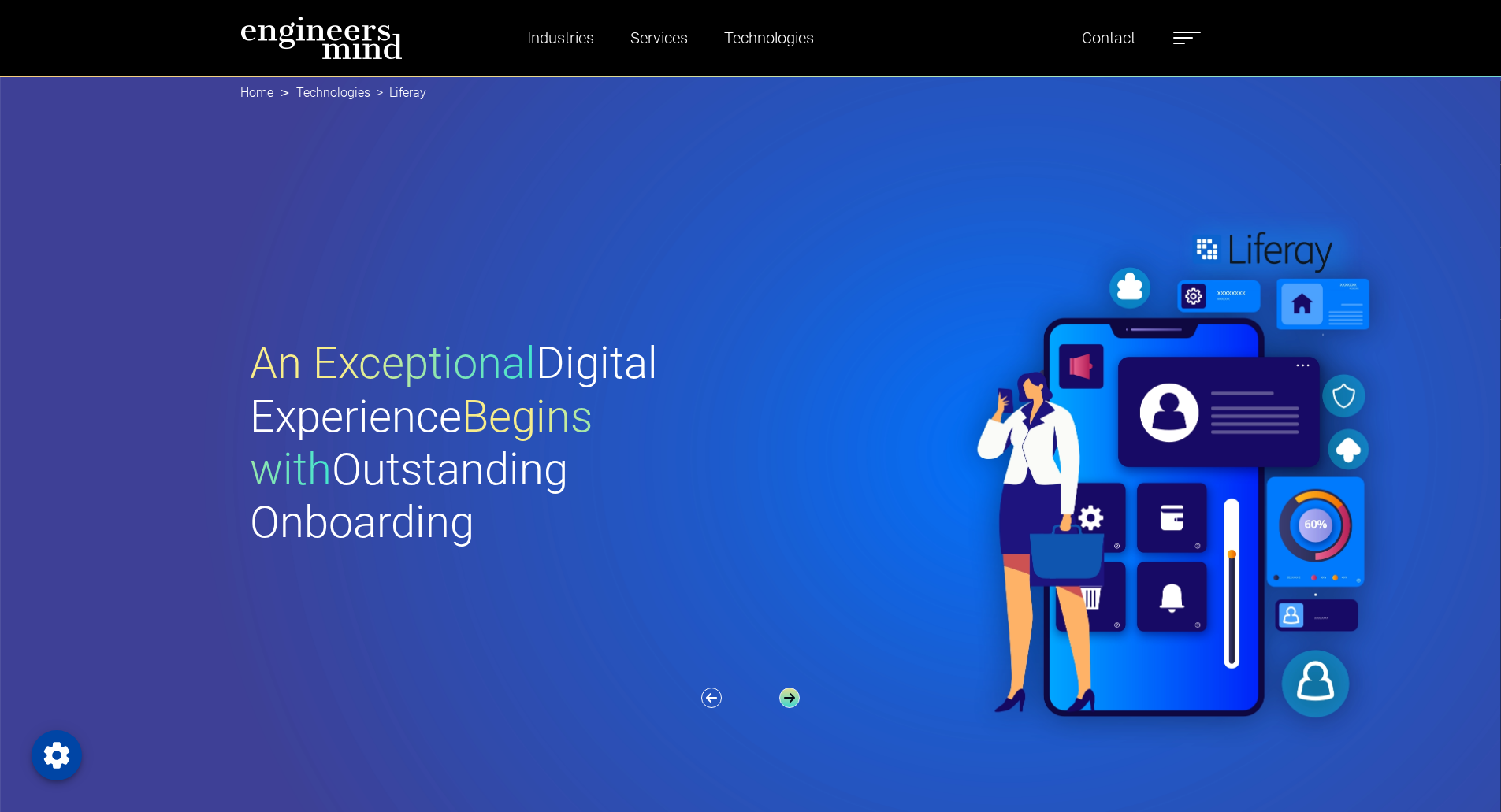
click at [788, 699] on icon "button" at bounding box center [789, 698] width 20 height 20
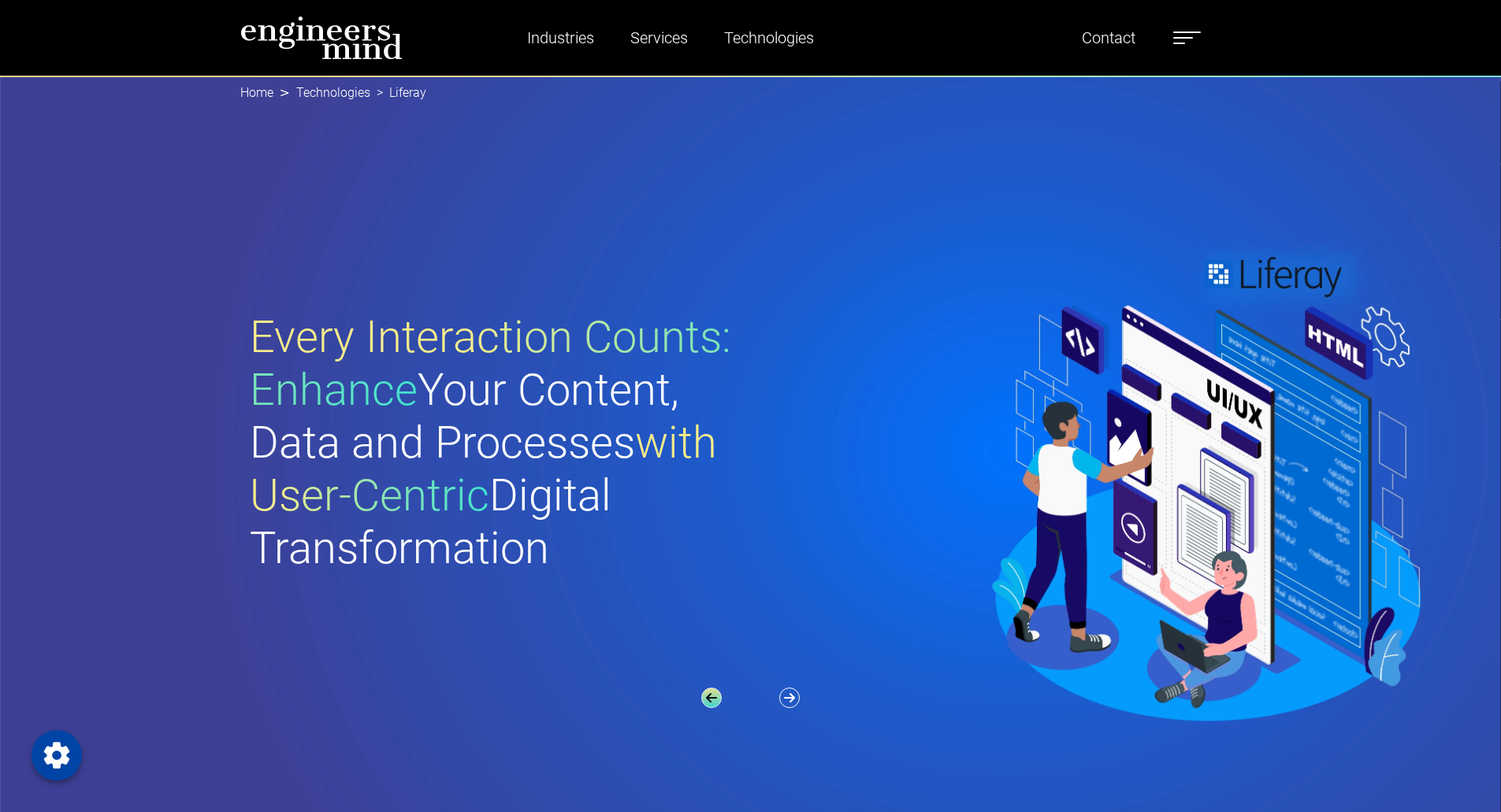
click at [710, 693] on icon "button" at bounding box center [711, 698] width 20 height 20
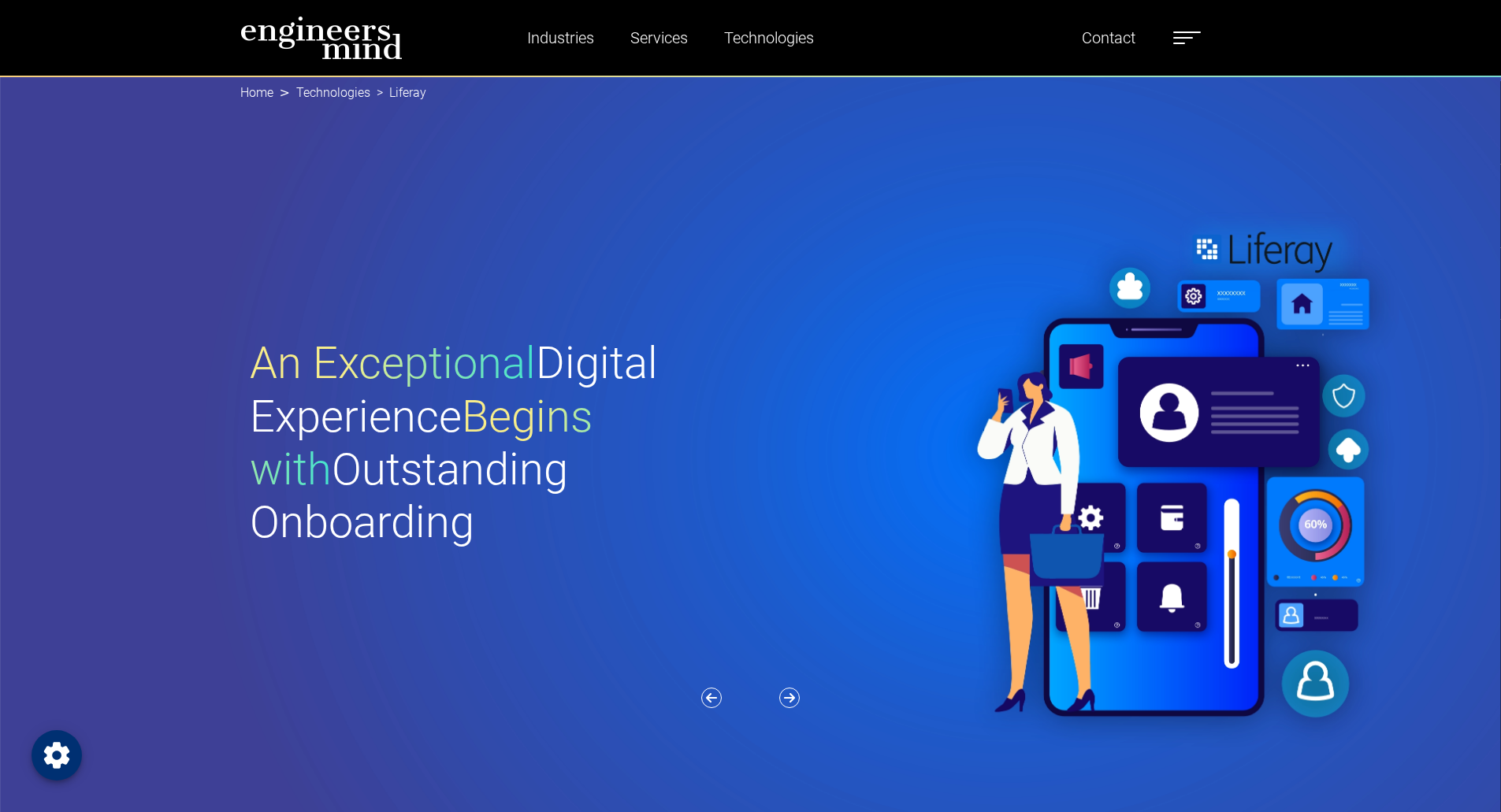
click at [52, 752] on icon "Open Privacy Settings" at bounding box center [56, 755] width 25 height 26
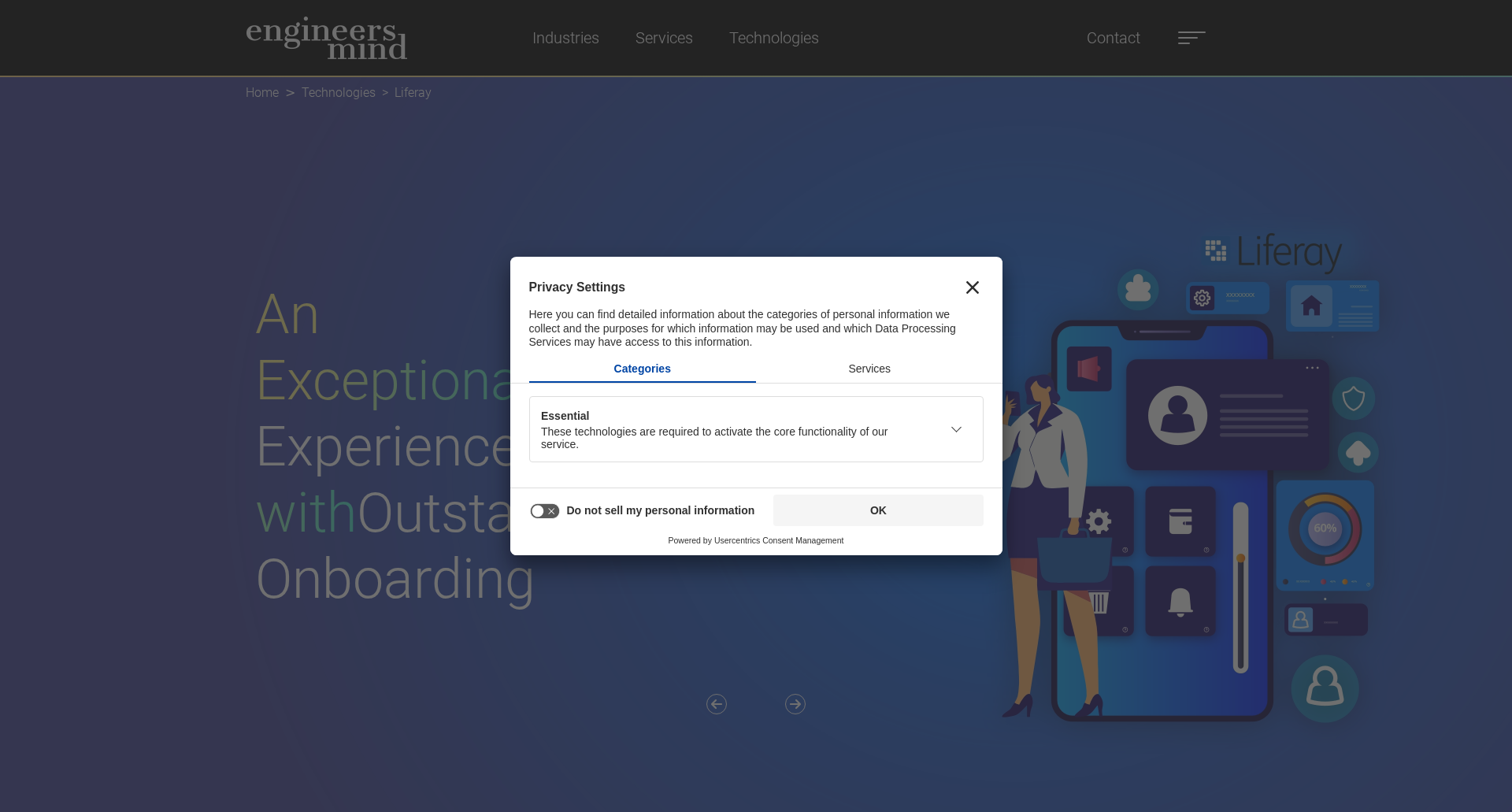
click at [953, 408] on button at bounding box center [956, 429] width 19 height 61
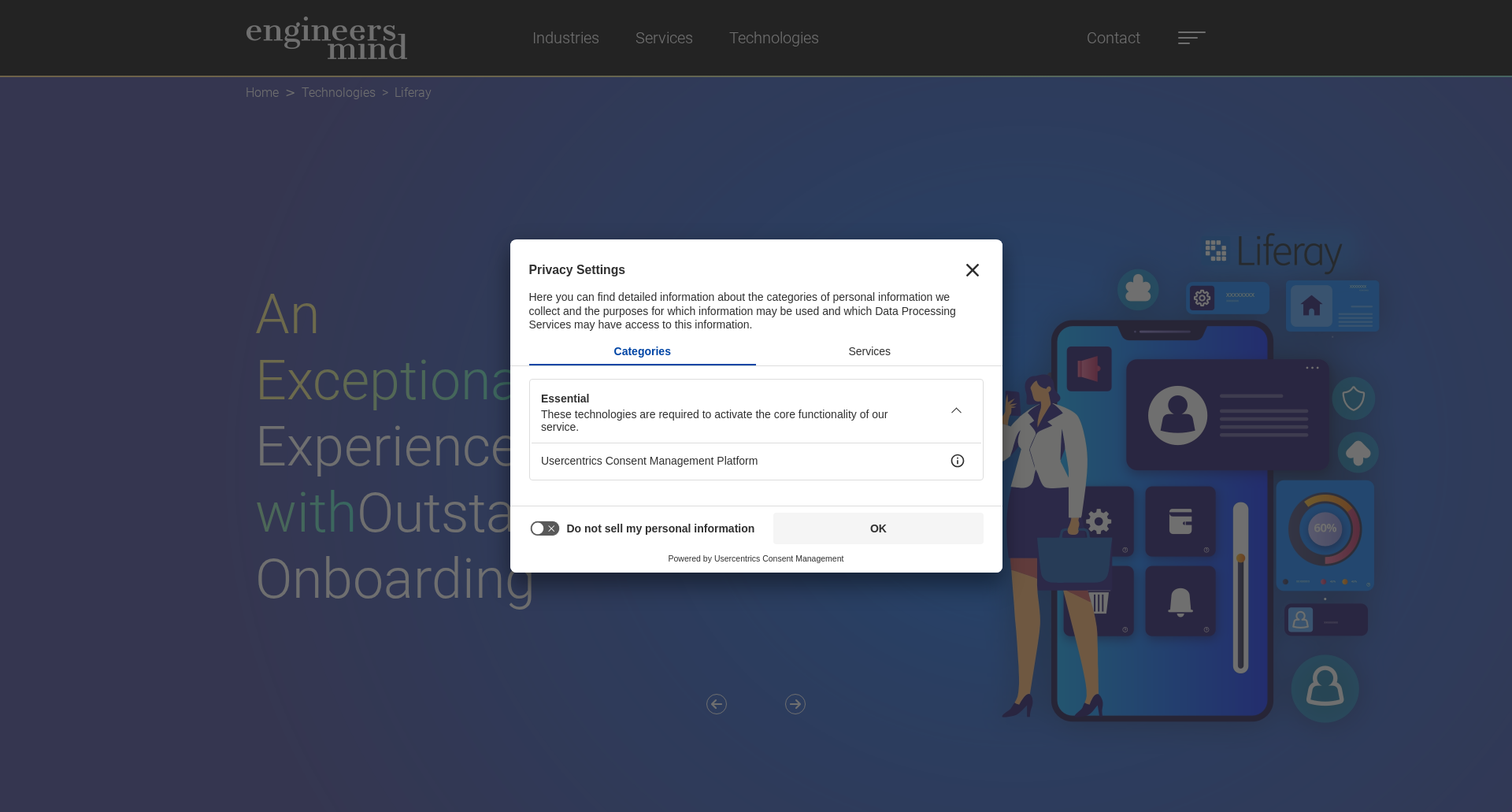
click at [942, 407] on div at bounding box center [961, 412] width 41 height 61
click at [973, 269] on icon "Close" at bounding box center [973, 270] width 13 height 13
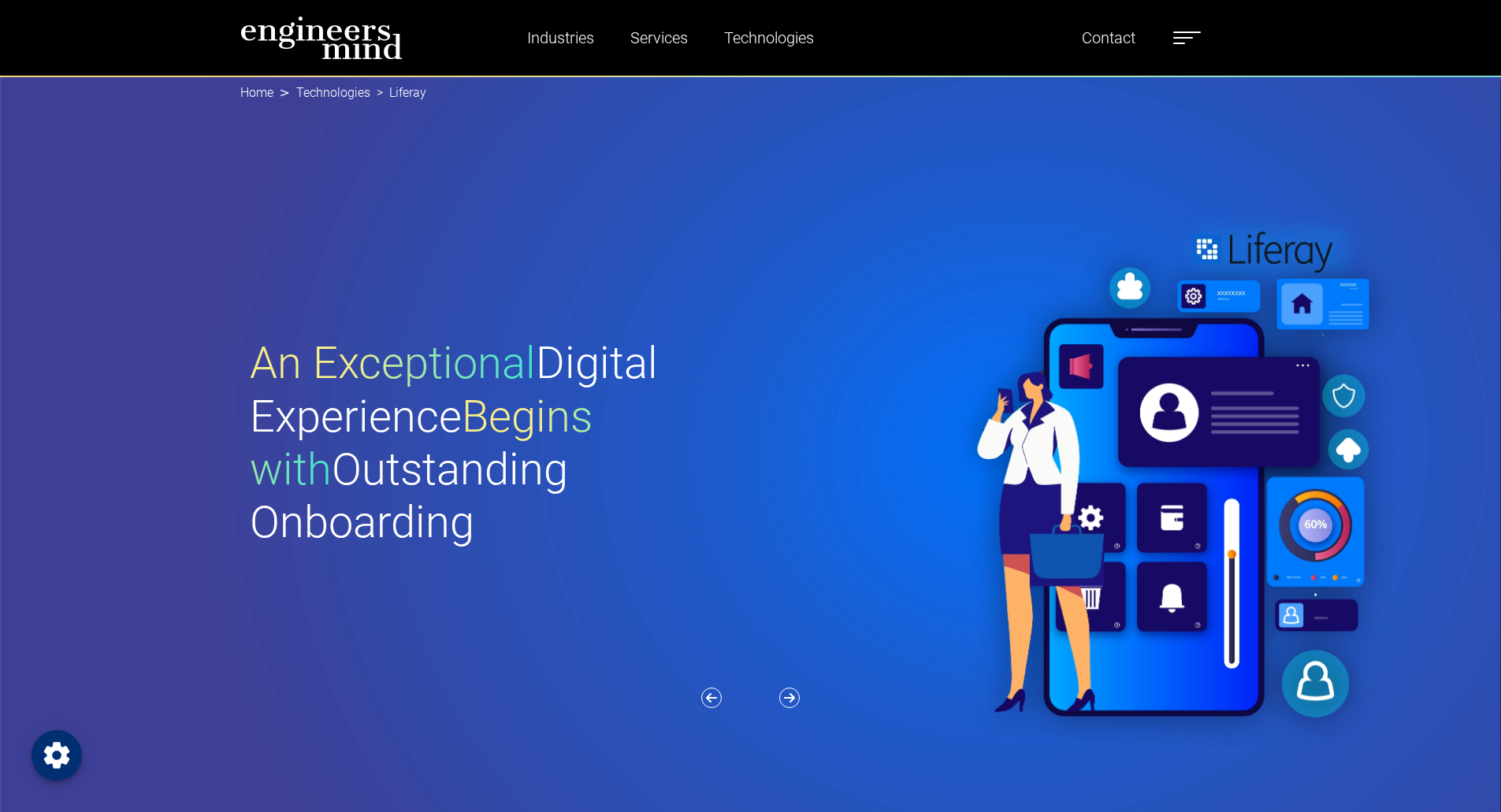
click at [1198, 39] on label at bounding box center [1187, 38] width 28 height 20
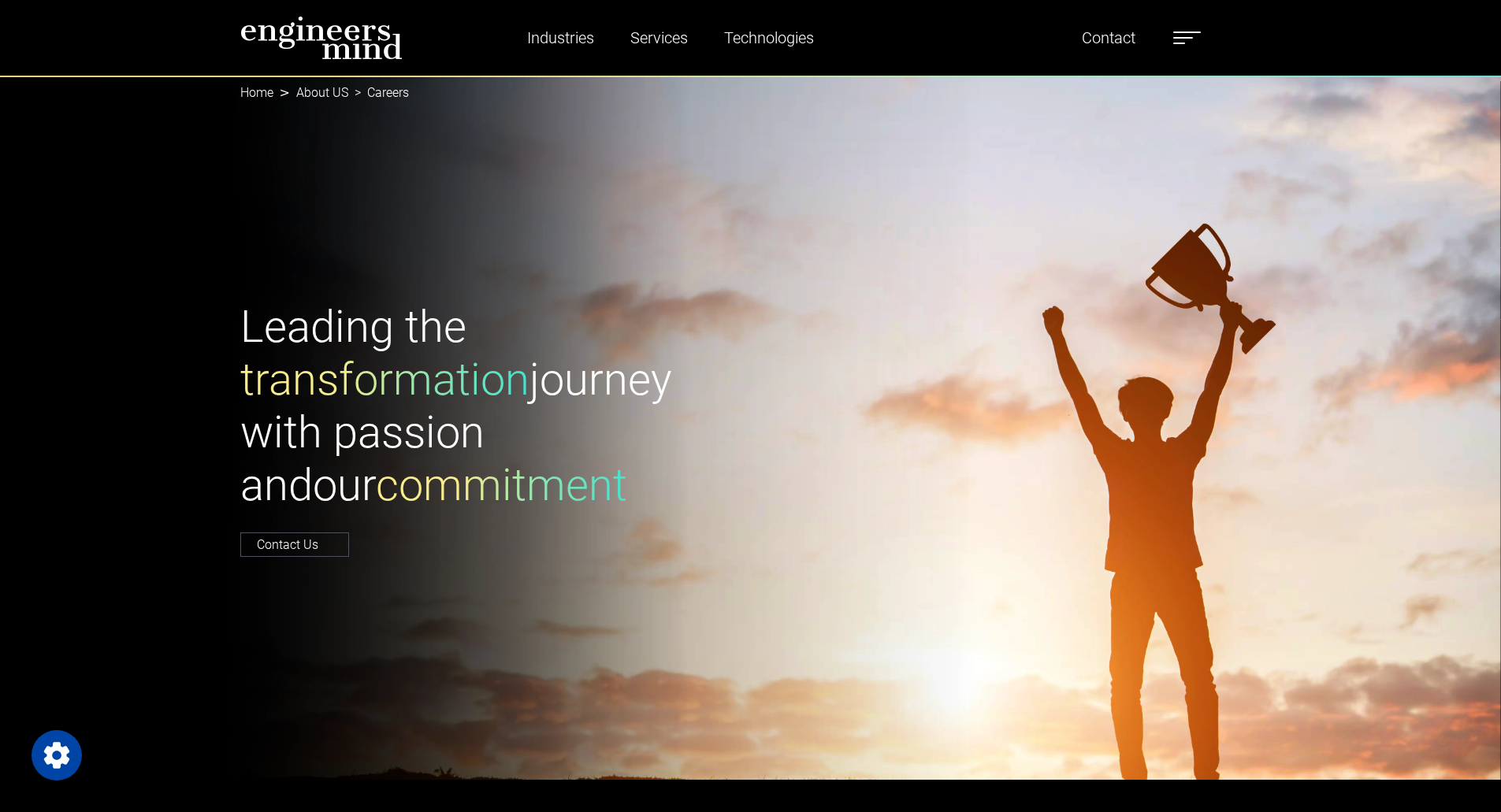
click at [1064, 301] on div "Leading the transformation journey with passion and our commitment Contact Us" at bounding box center [750, 428] width 1040 height 255
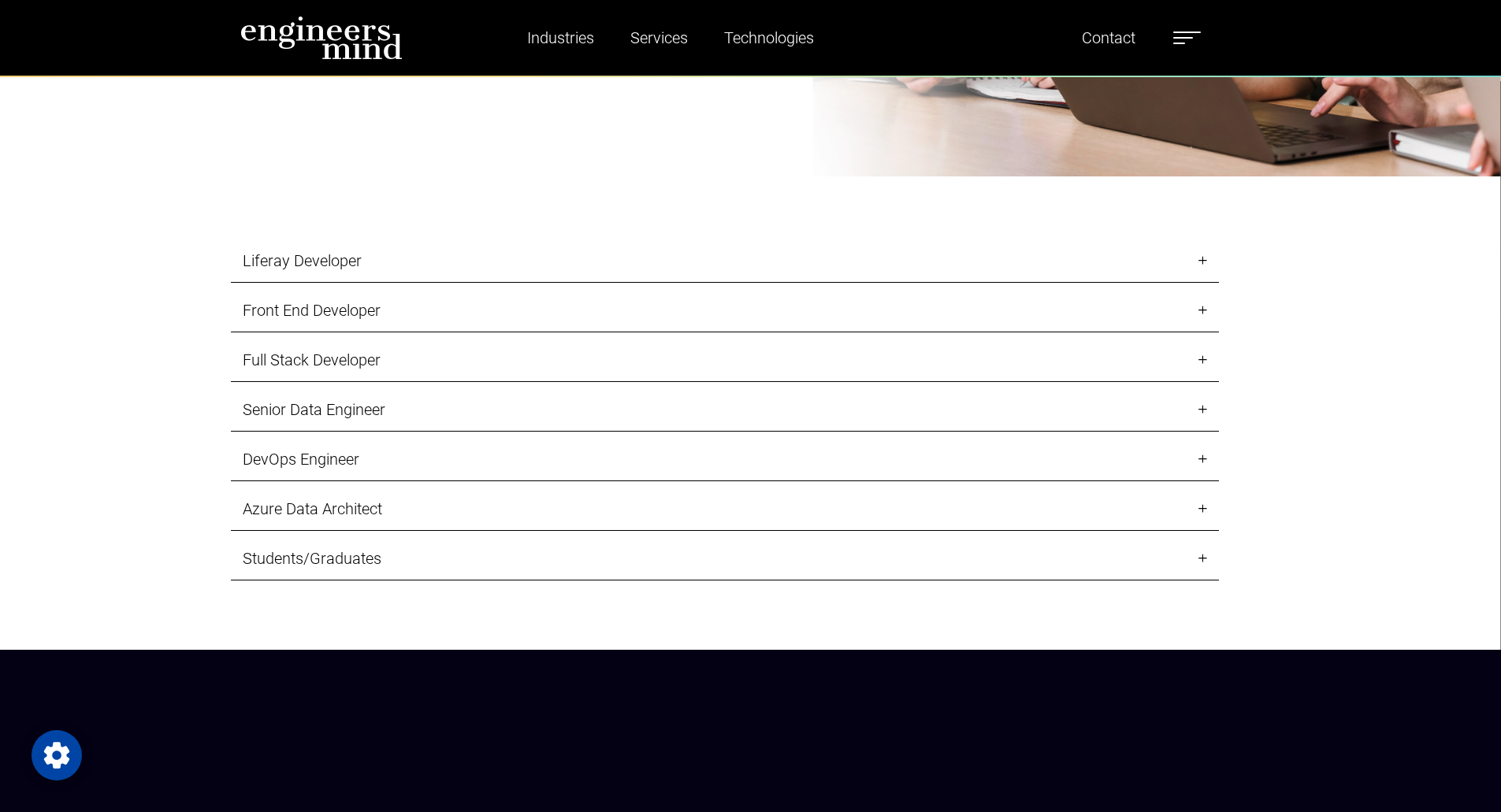
scroll to position [1973, 0]
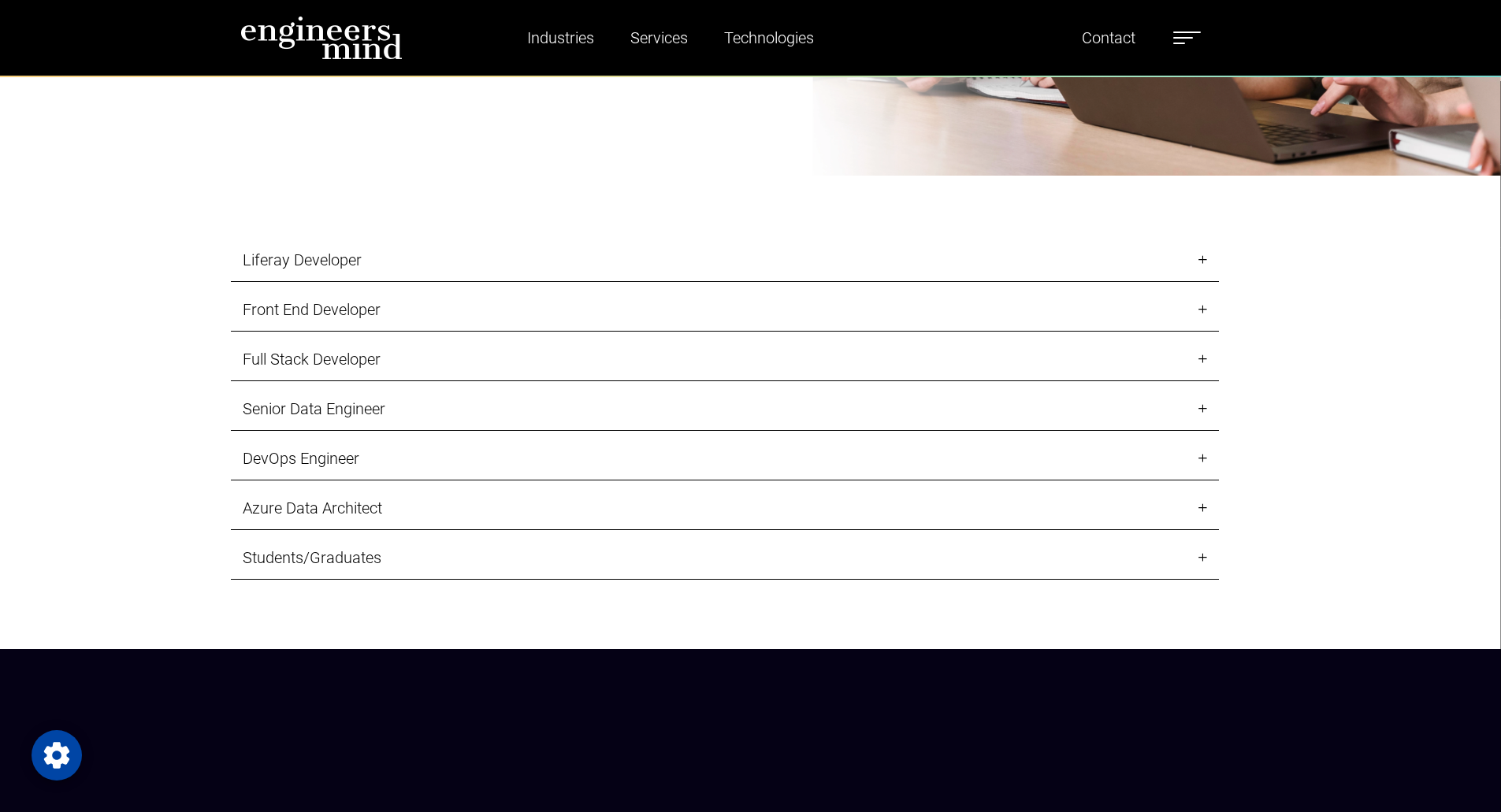
click at [594, 243] on link "Liferay Developer" at bounding box center [724, 260] width 988 height 44
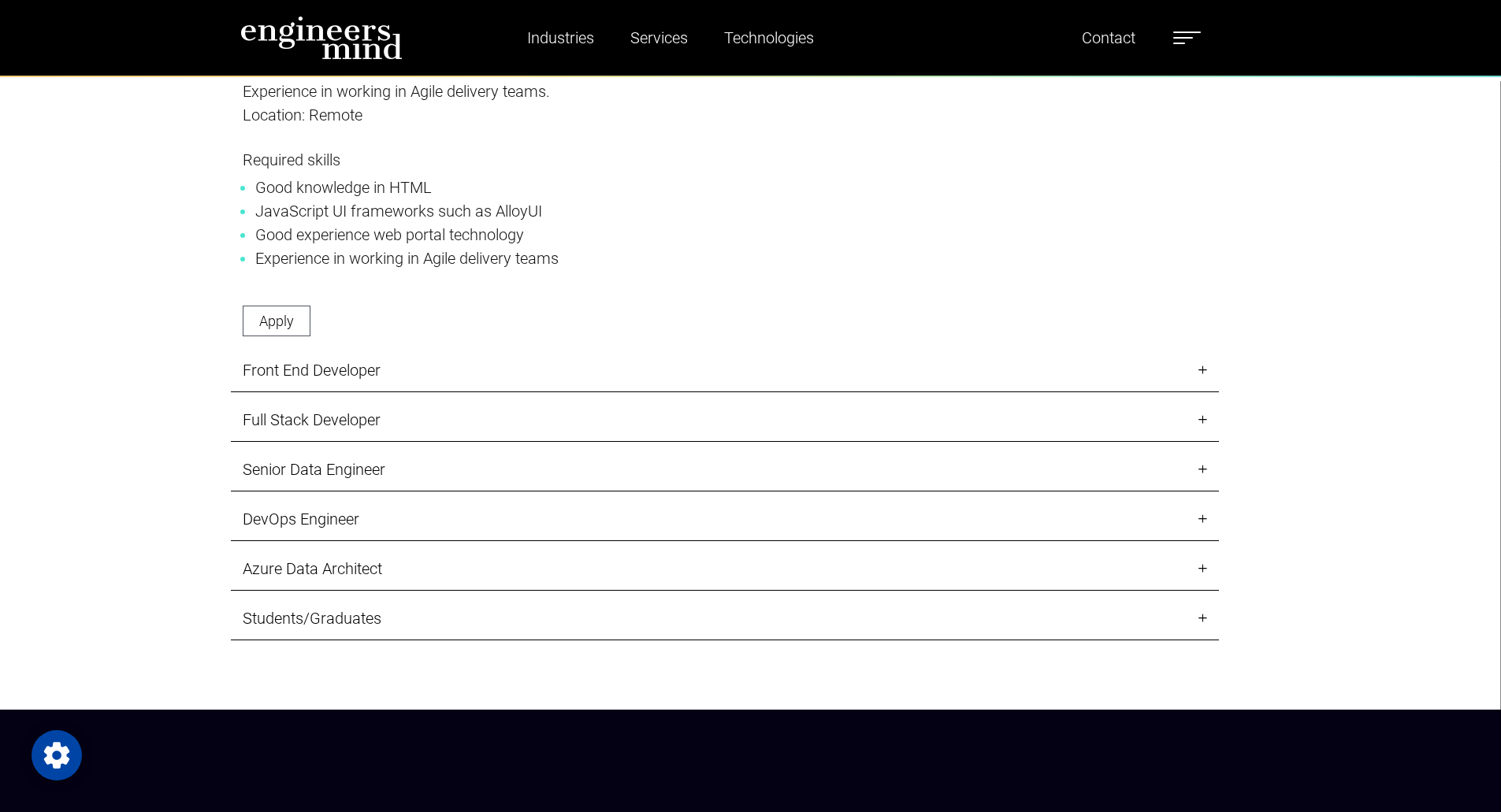
scroll to position [2449, 0]
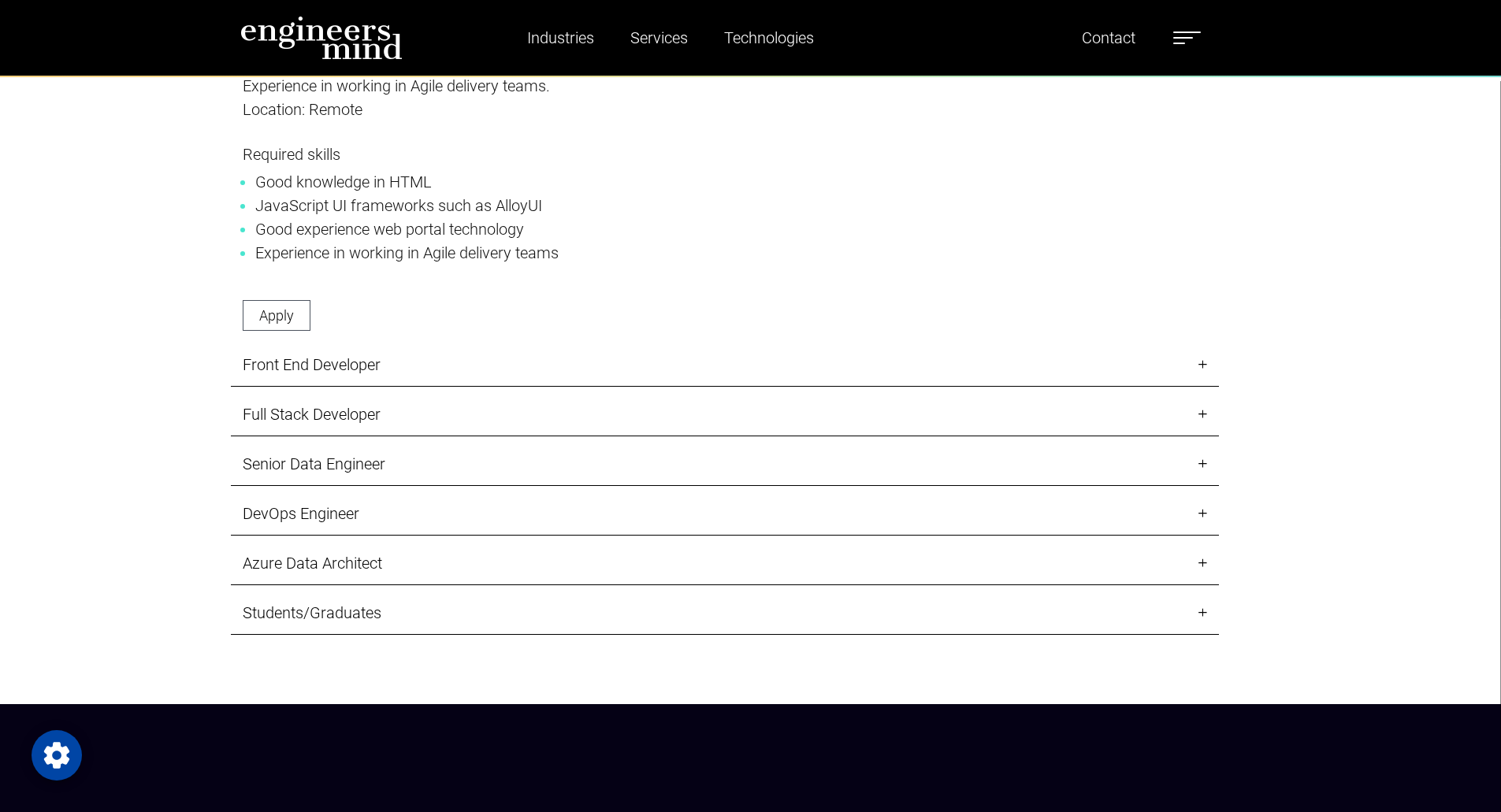
click at [411, 368] on link "Front End Developer" at bounding box center [724, 365] width 988 height 44
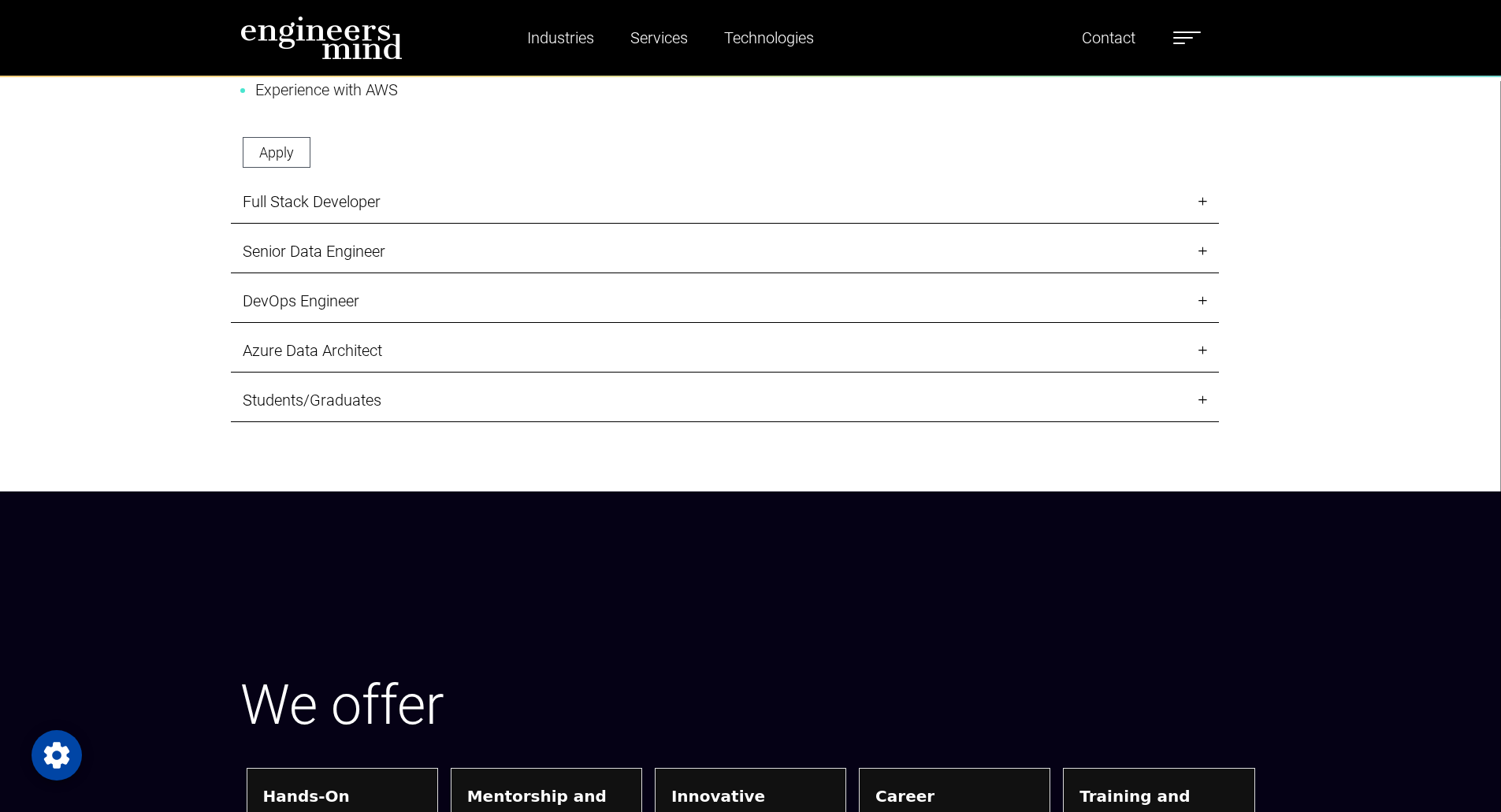
click at [467, 214] on link "Full Stack Developer" at bounding box center [724, 202] width 988 height 44
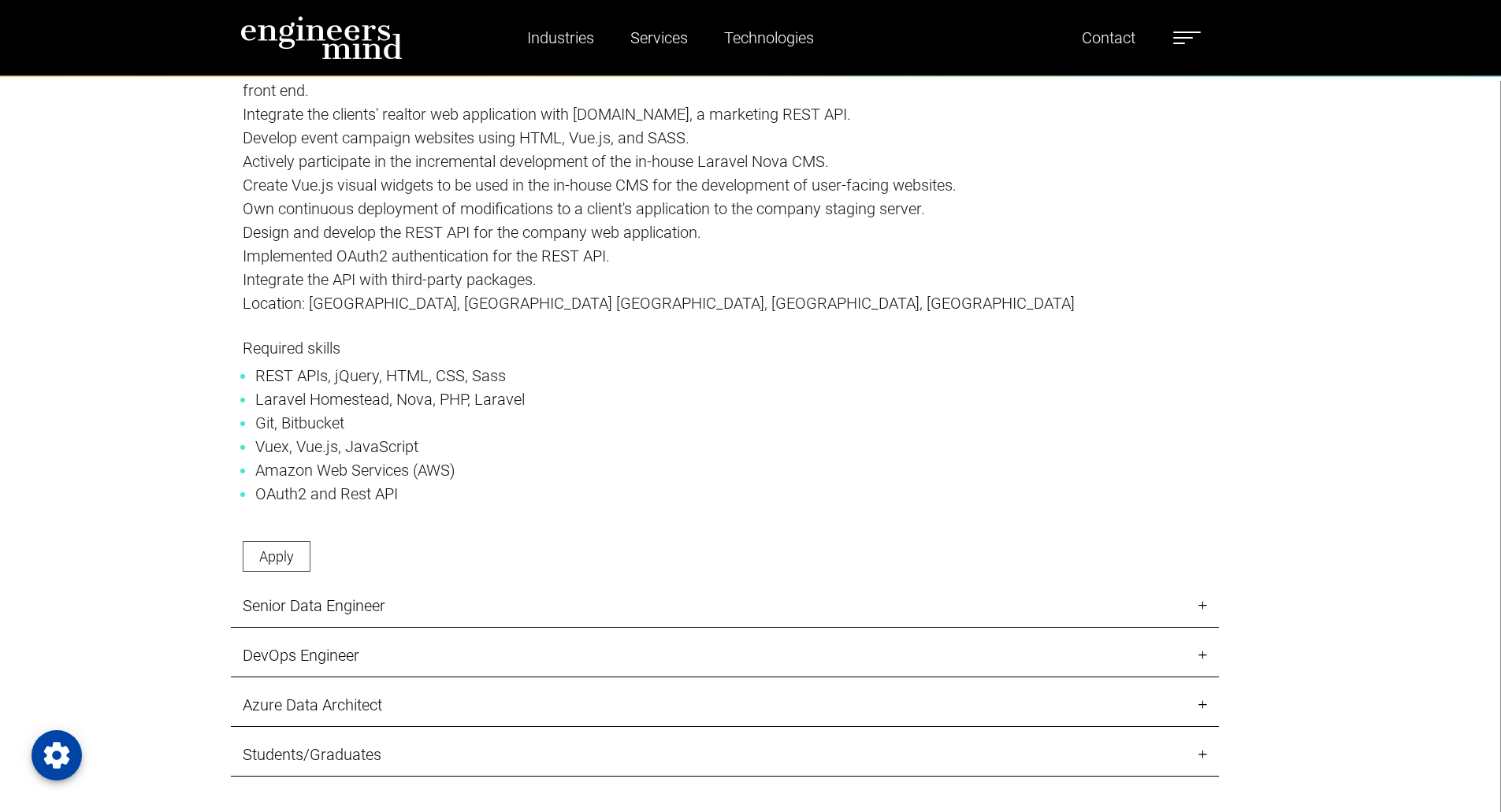
click at [407, 610] on link "Senior Data Engineer" at bounding box center [724, 606] width 988 height 44
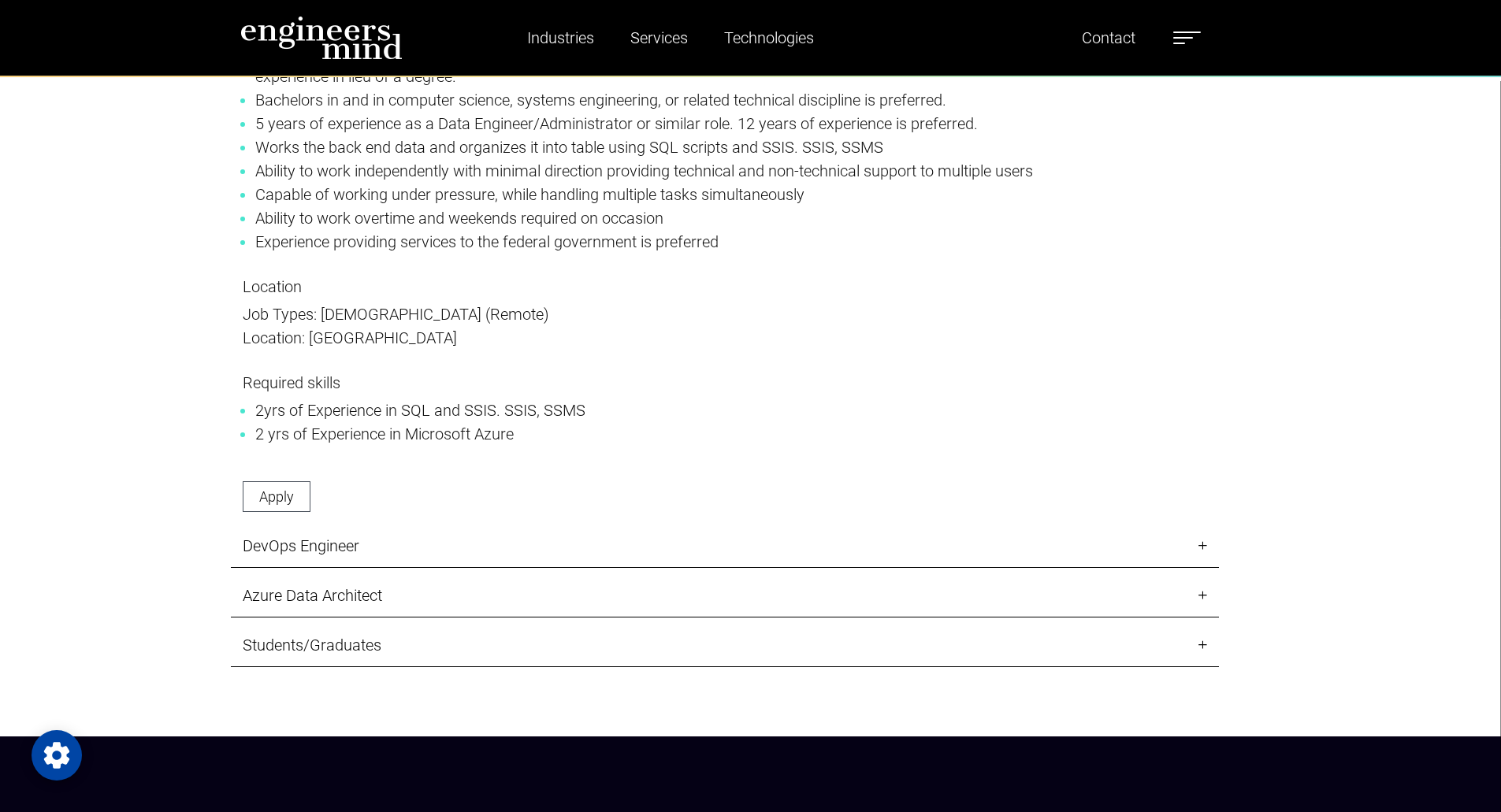
scroll to position [2855, 0]
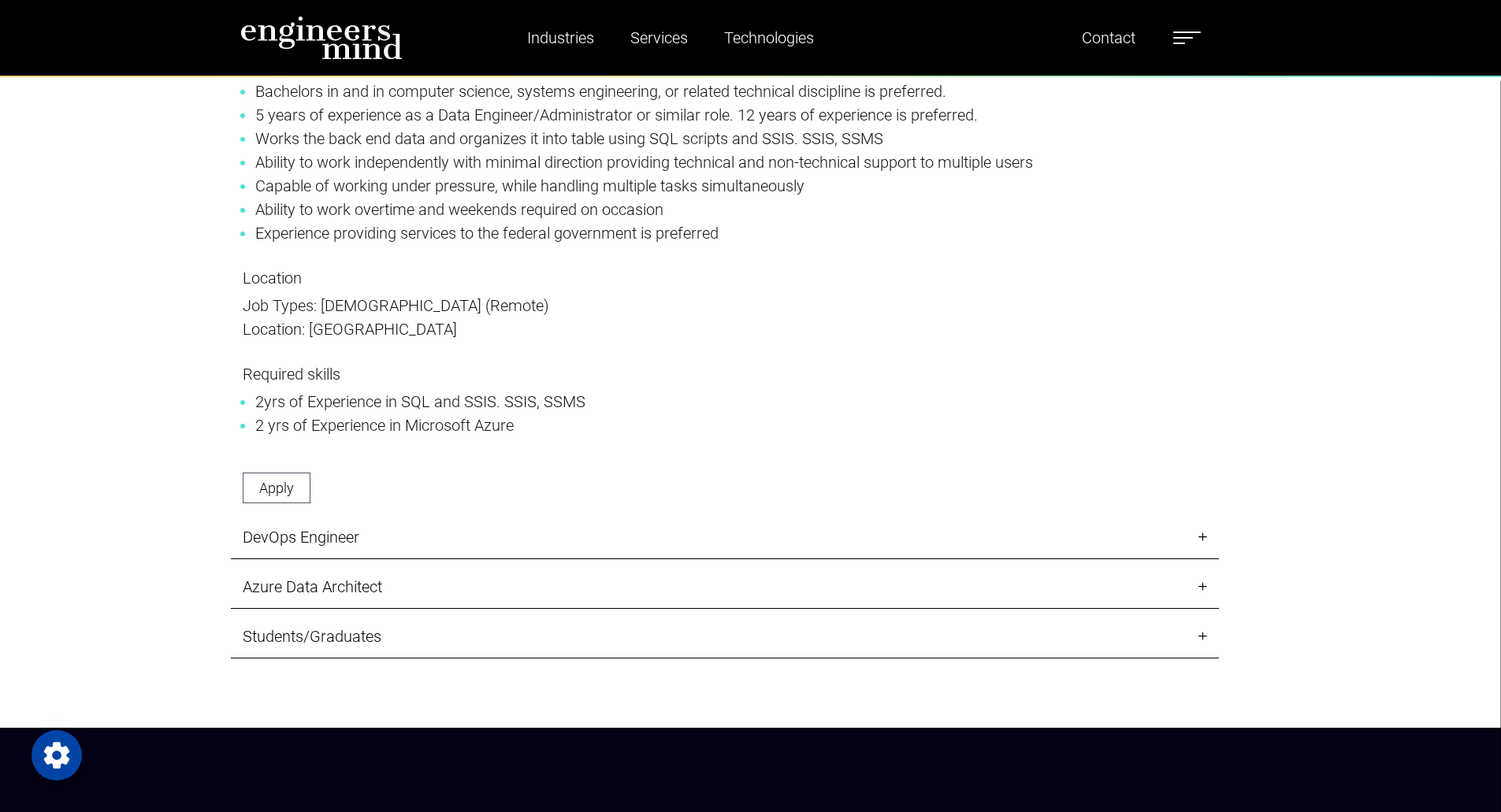
click at [398, 644] on link "Students/Graduates" at bounding box center [724, 636] width 988 height 44
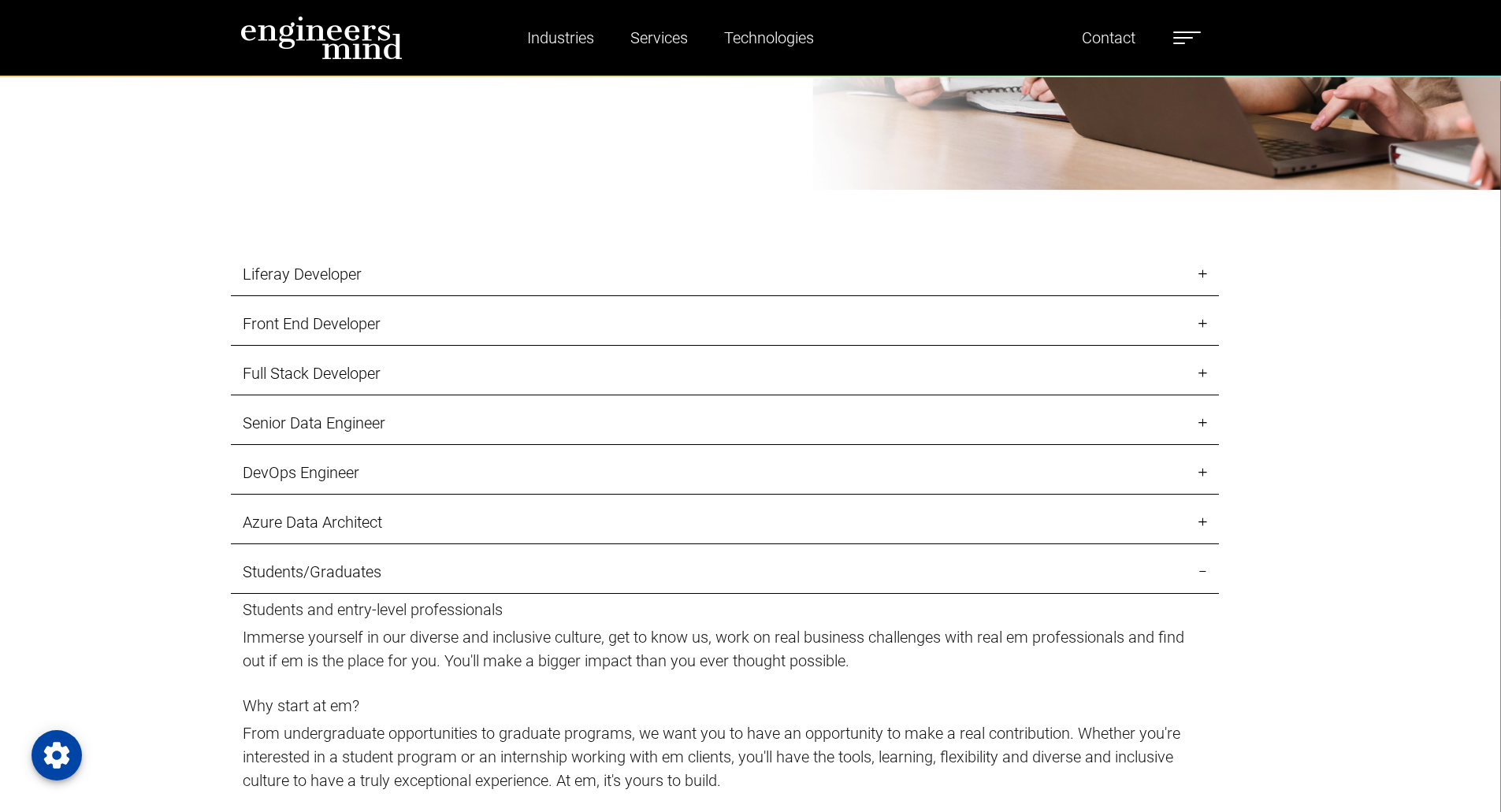
scroll to position [1955, 0]
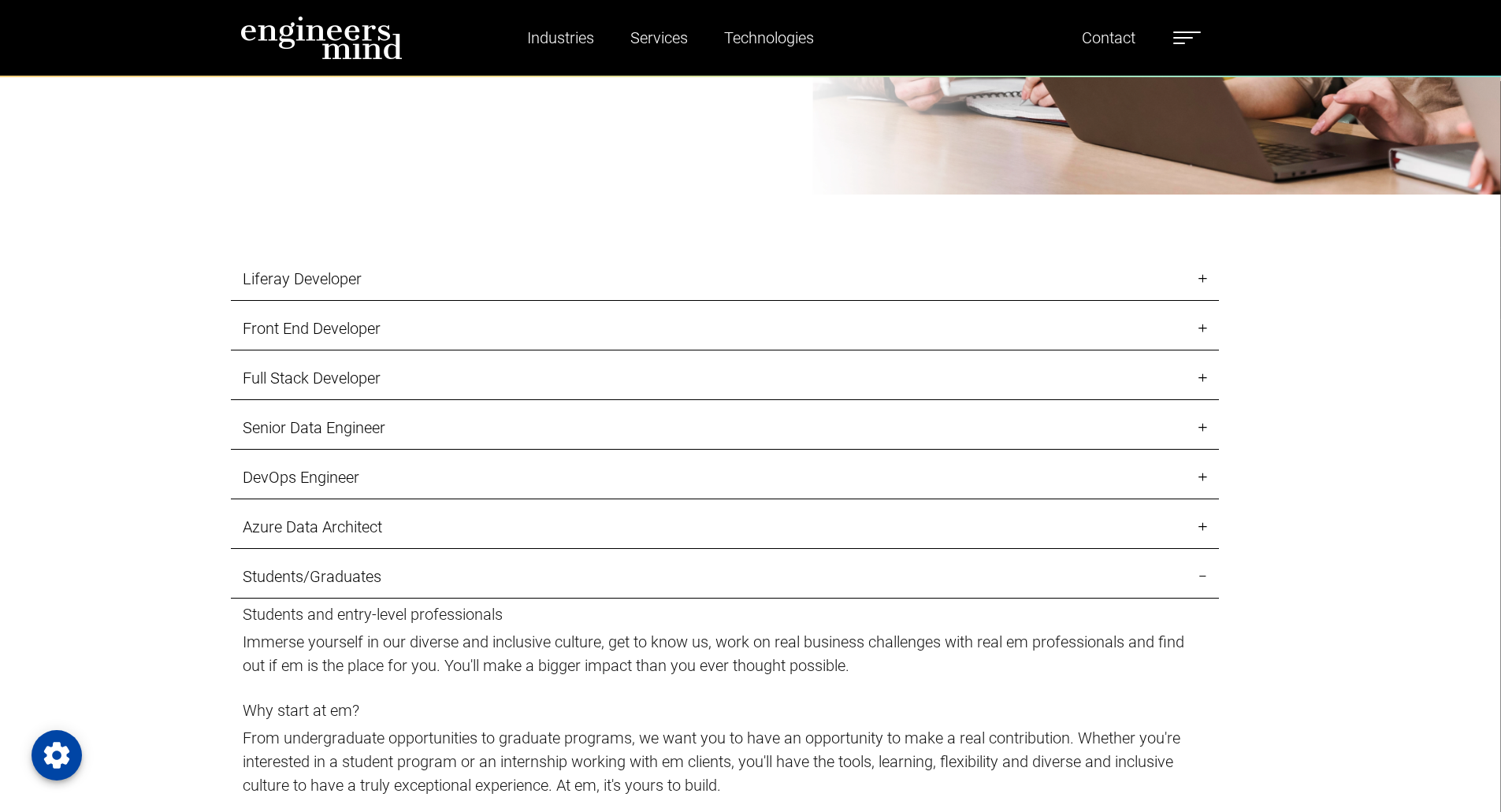
click at [443, 276] on link "Liferay Developer" at bounding box center [724, 279] width 988 height 44
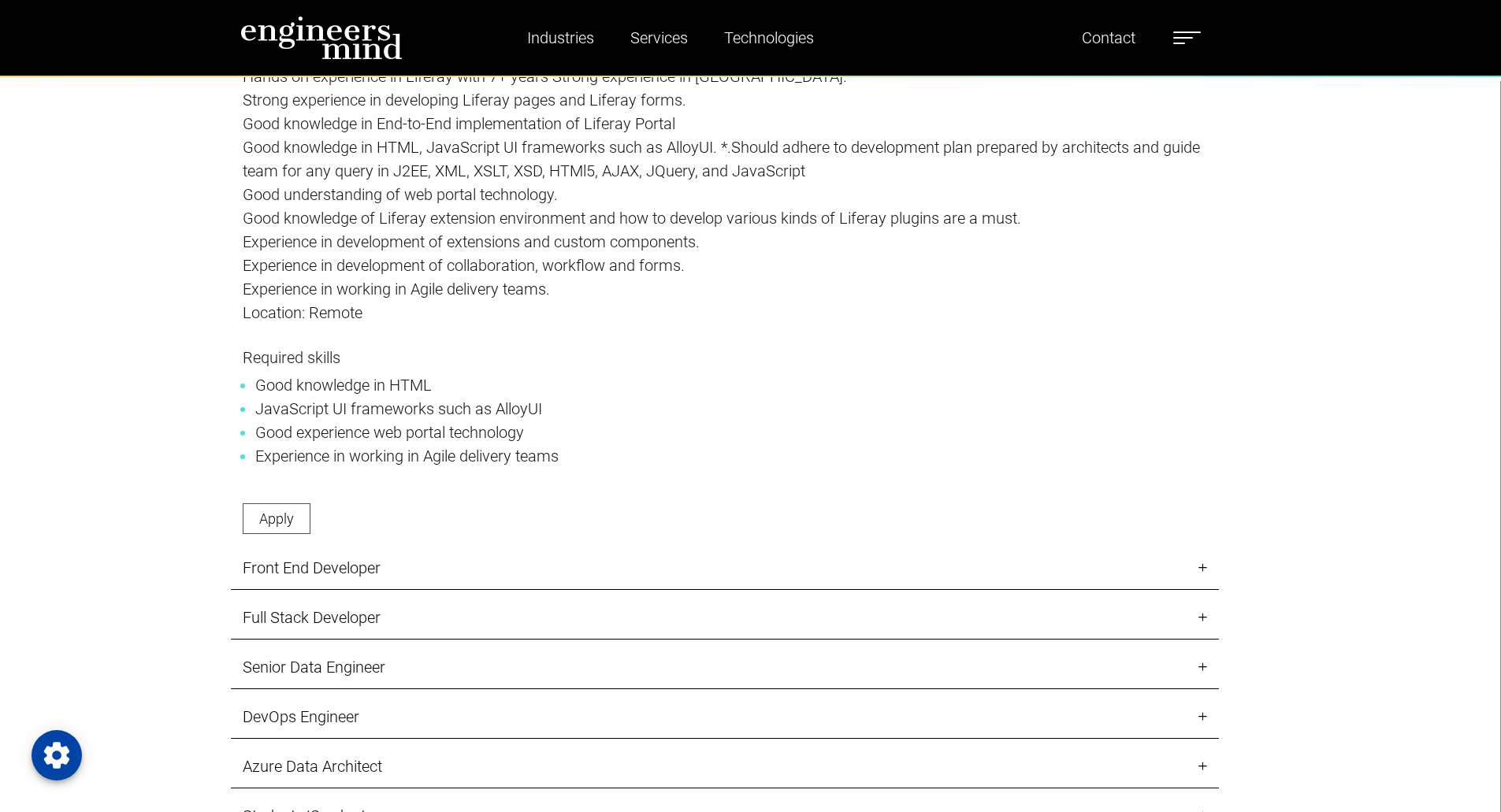
scroll to position [2246, 0]
click at [272, 512] on link "Apply" at bounding box center [276, 518] width 68 height 31
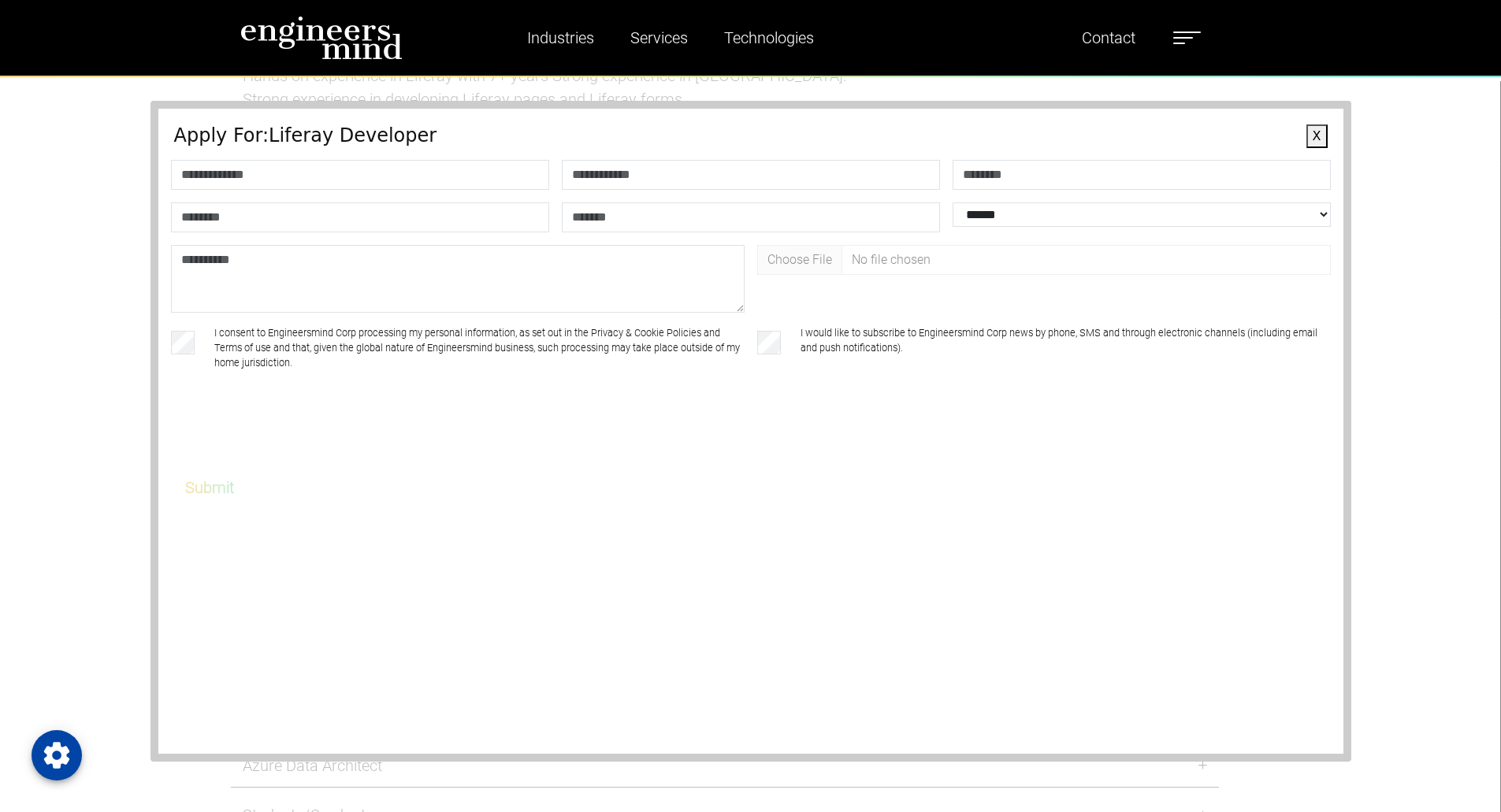
click at [1320, 141] on button "X" at bounding box center [1316, 136] width 21 height 24
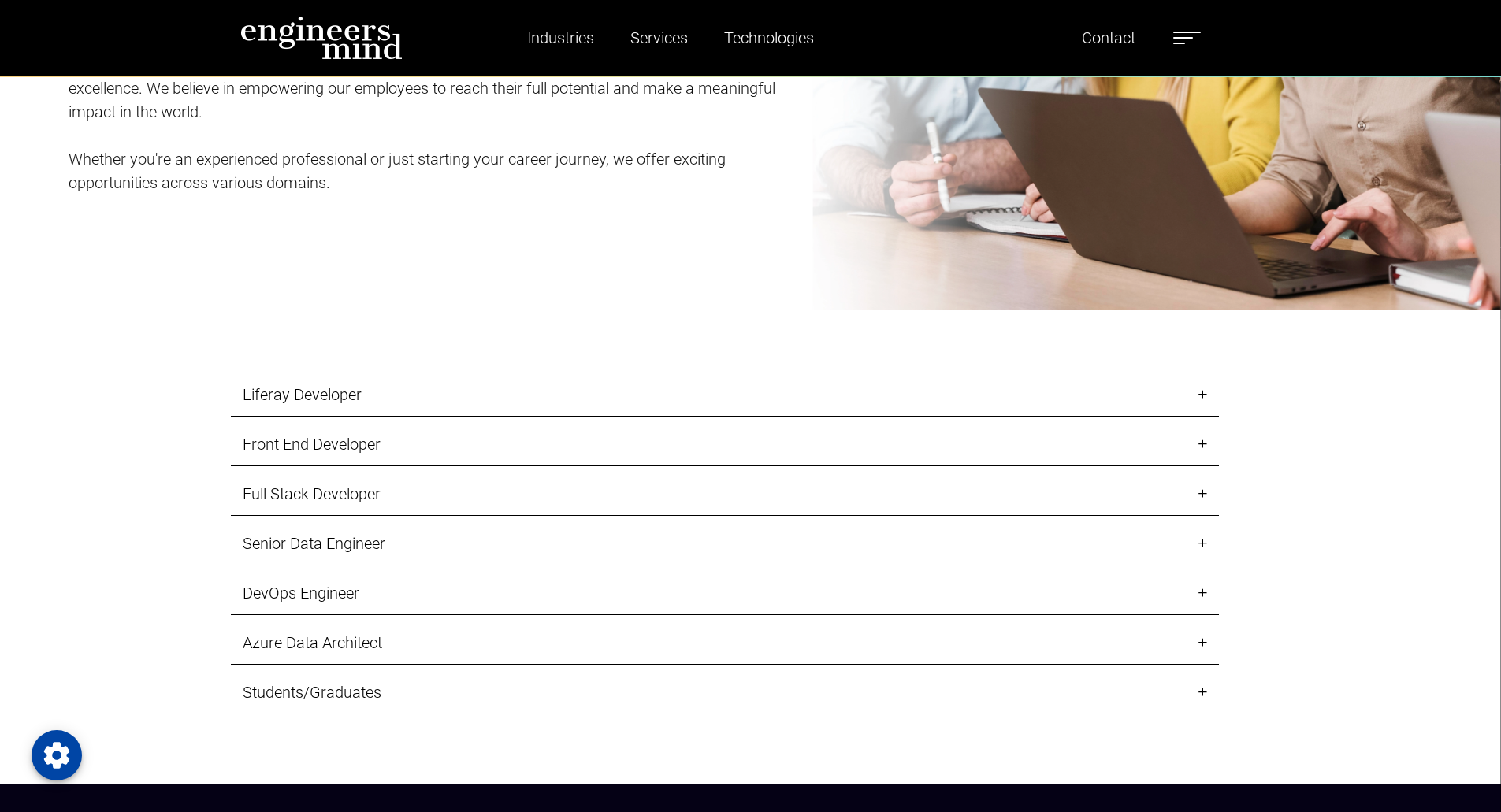
click at [926, 393] on link "Liferay Developer" at bounding box center [724, 394] width 988 height 44
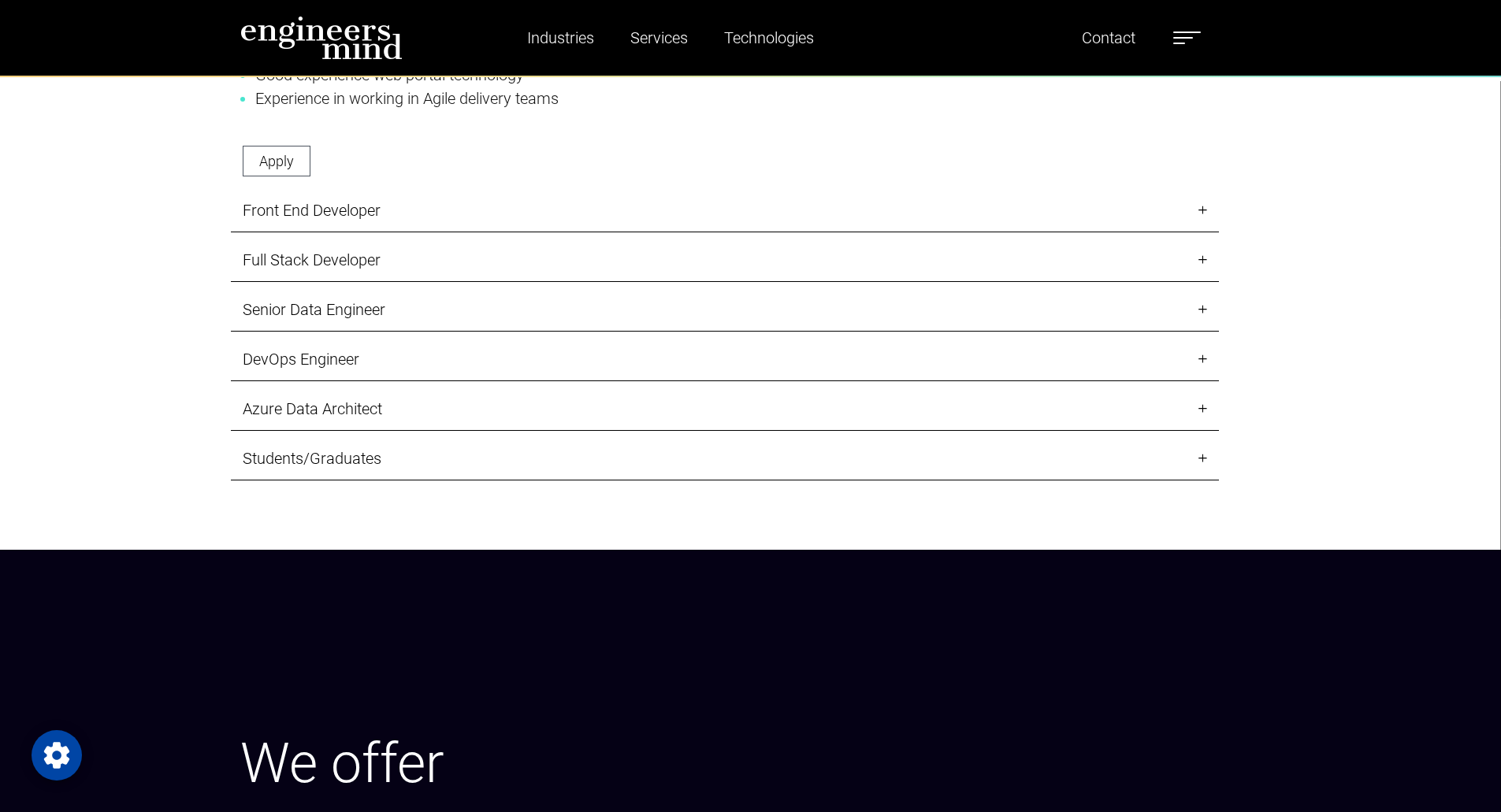
scroll to position [2605, 0]
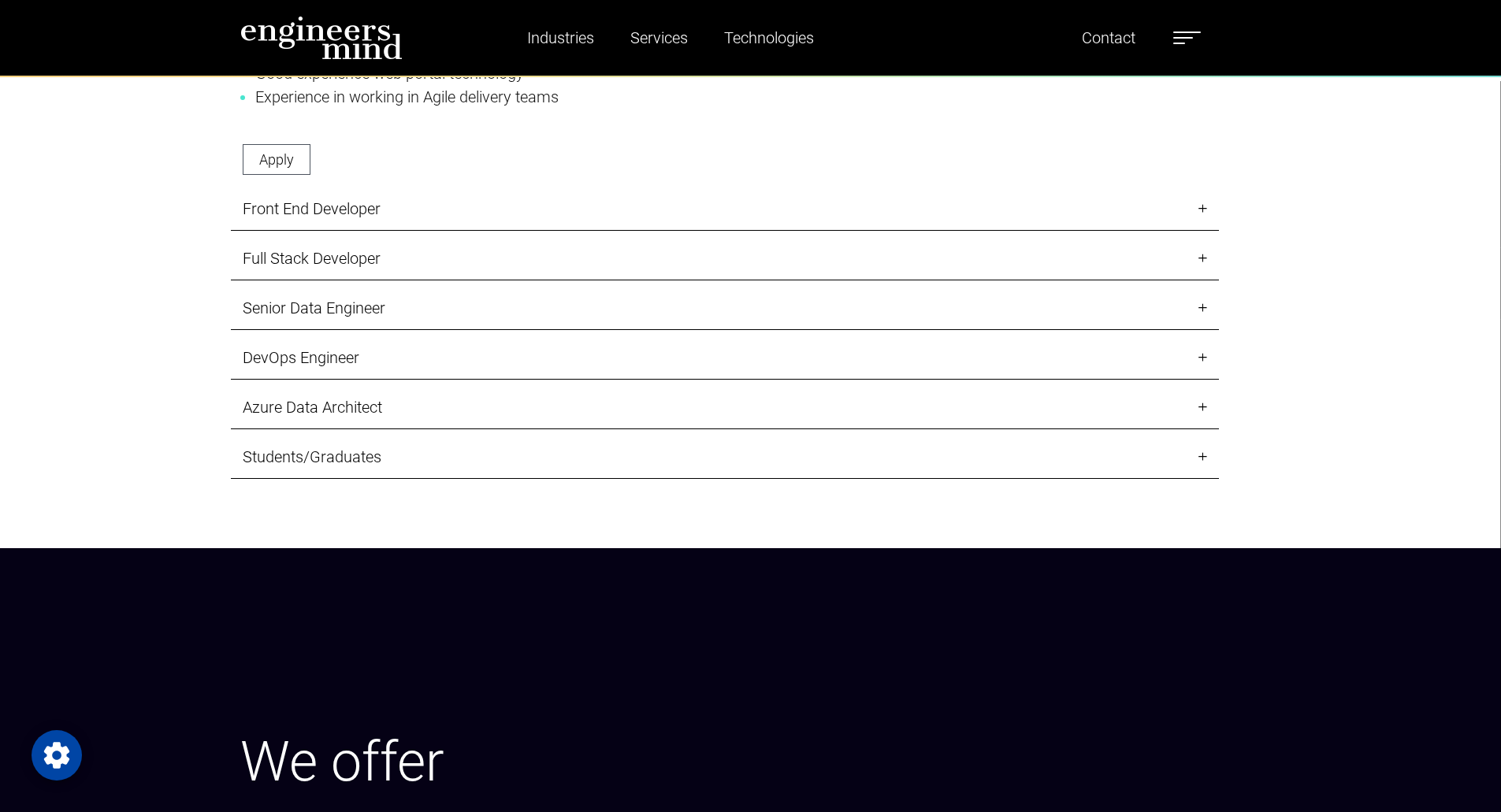
click at [916, 353] on link "DevOps Engineer" at bounding box center [724, 357] width 988 height 44
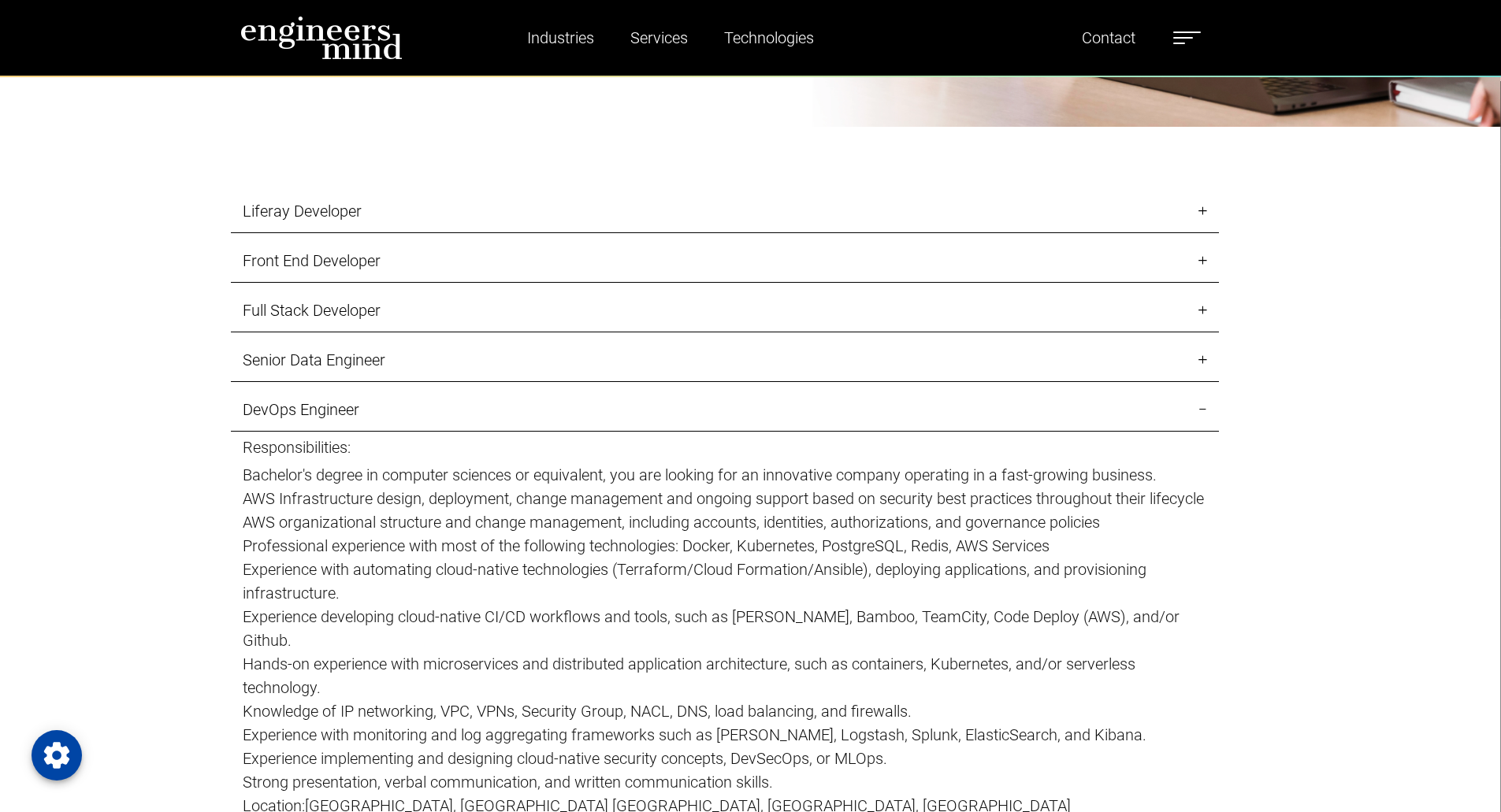
scroll to position [2021, 0]
click at [849, 219] on link "Liferay Developer" at bounding box center [724, 212] width 988 height 44
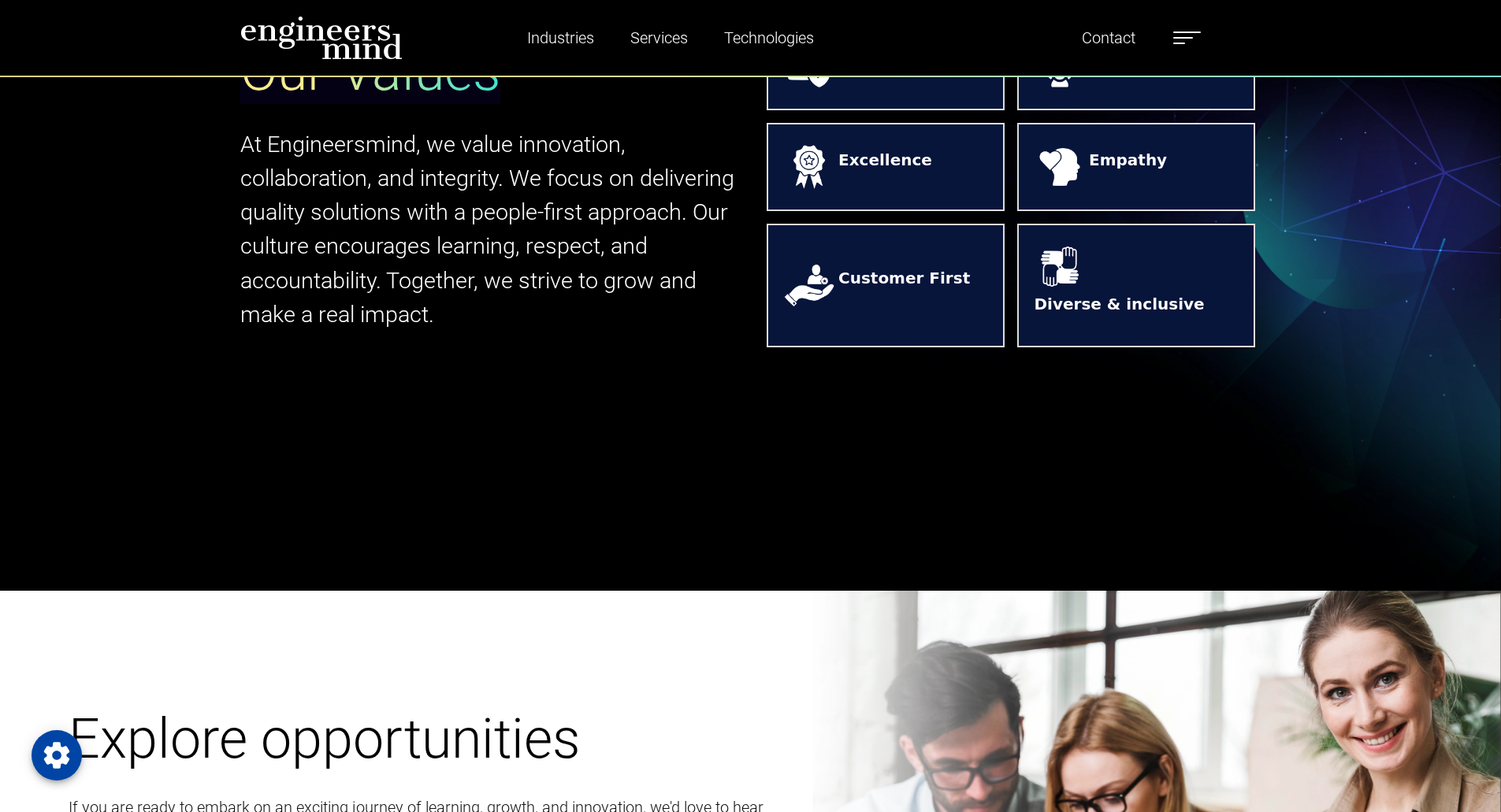
scroll to position [985, 0]
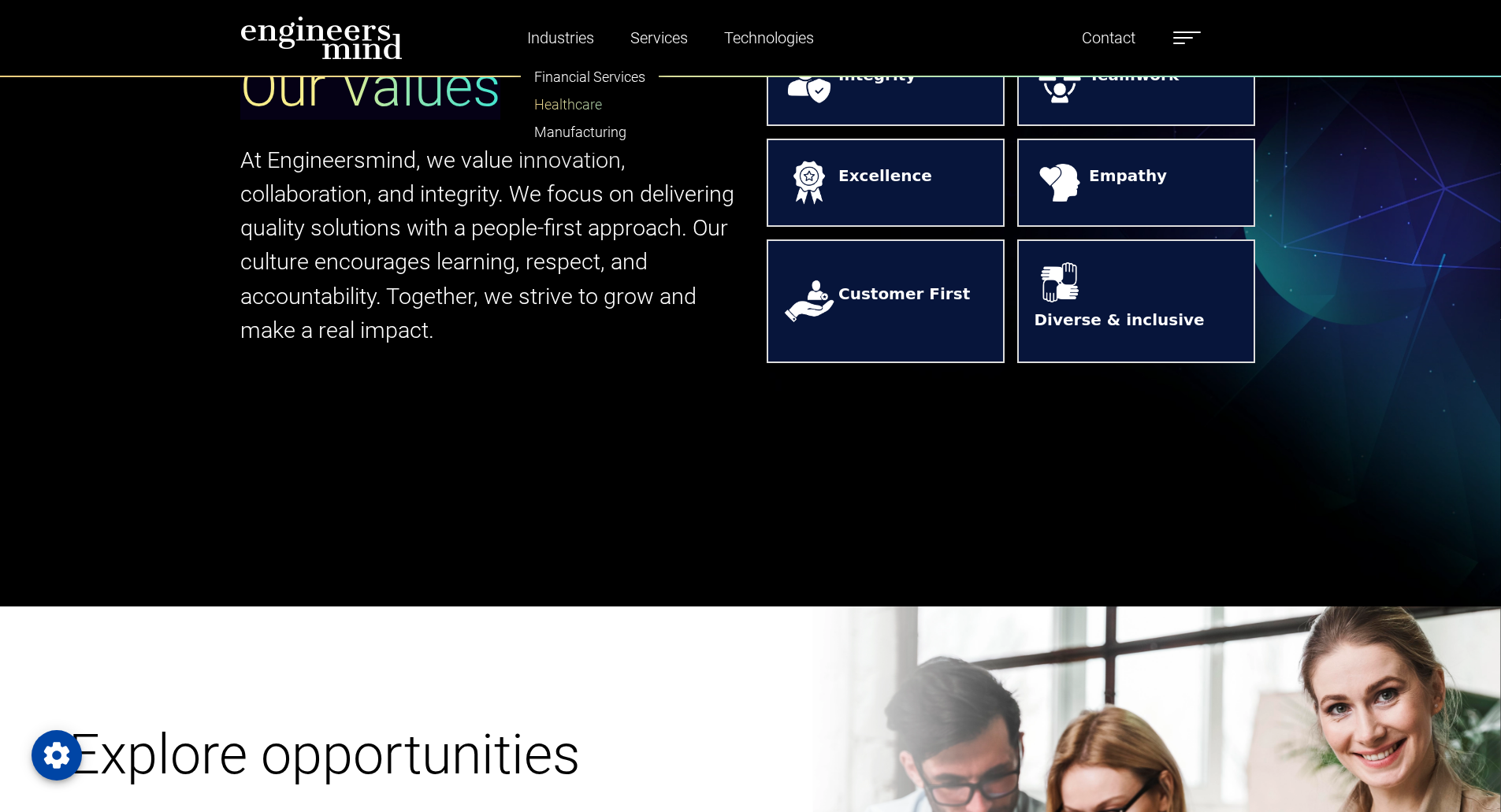
click at [578, 104] on link "Healthcare" at bounding box center [589, 105] width 136 height 28
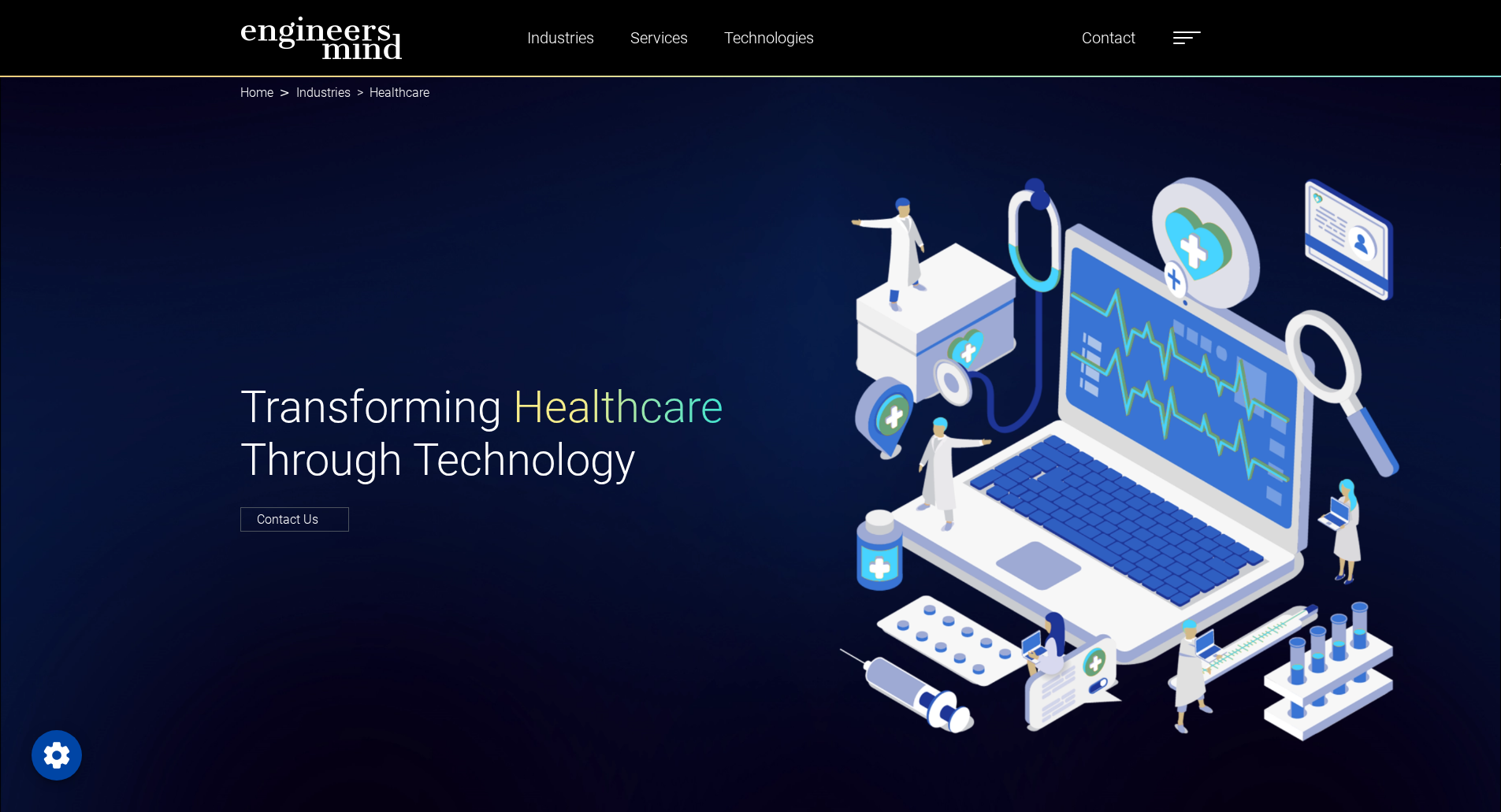
click at [1200, 44] on label at bounding box center [1187, 38] width 28 height 20
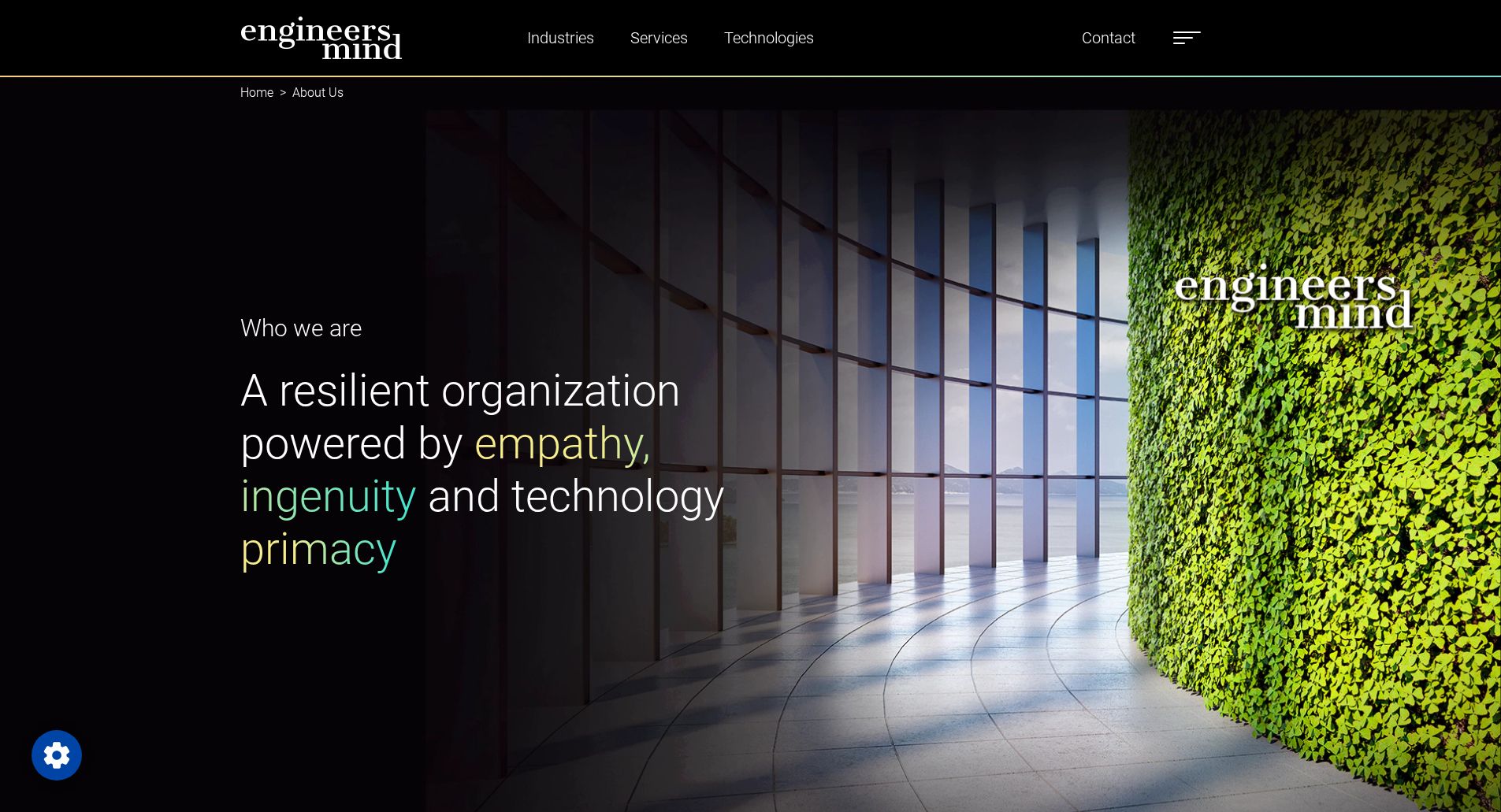
click at [1177, 34] on ul "Industries Financial Services Healthcare Manufacturing Services Digital Transfo…" at bounding box center [845, 37] width 725 height 36
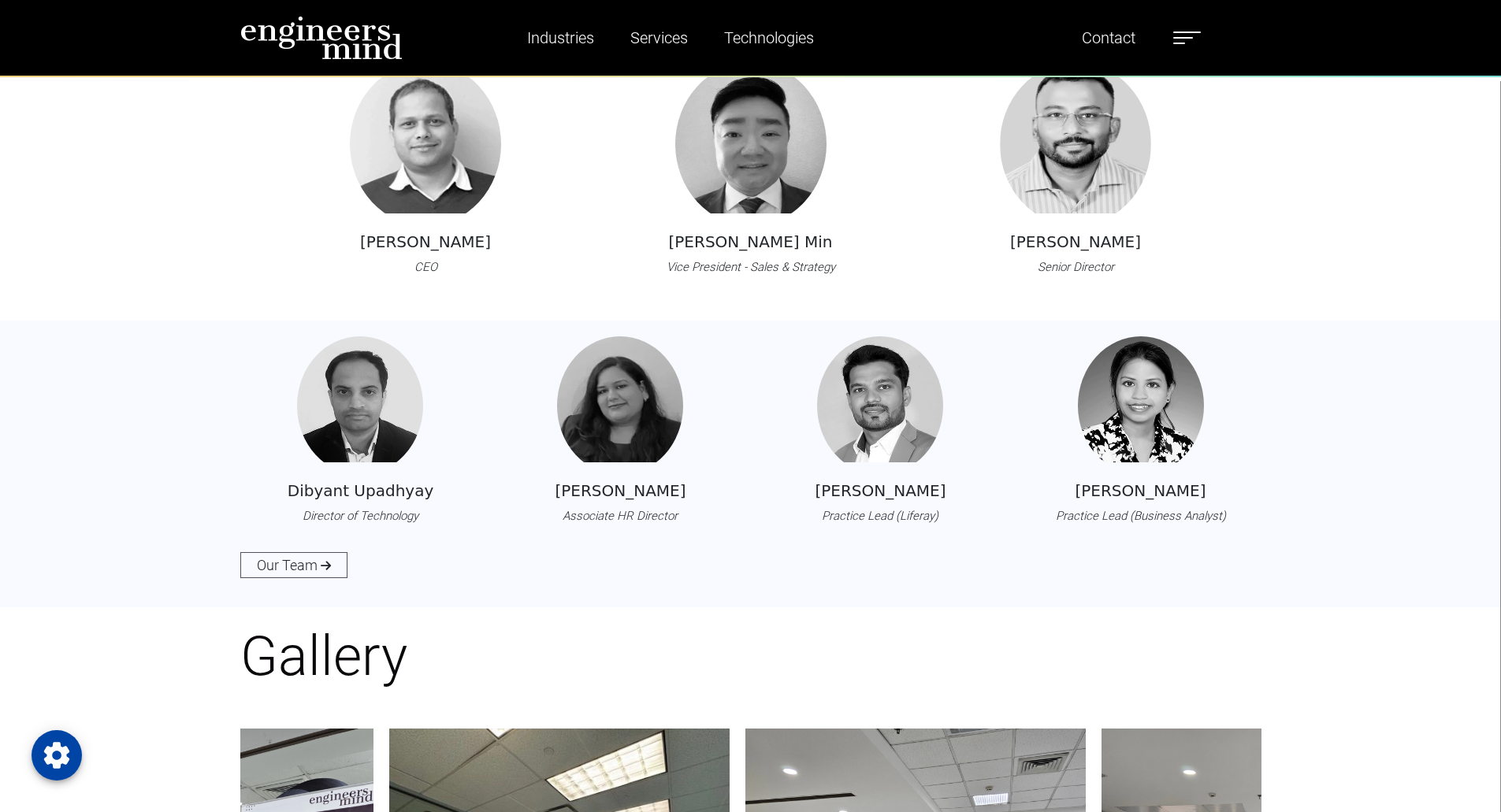
scroll to position [1776, 0]
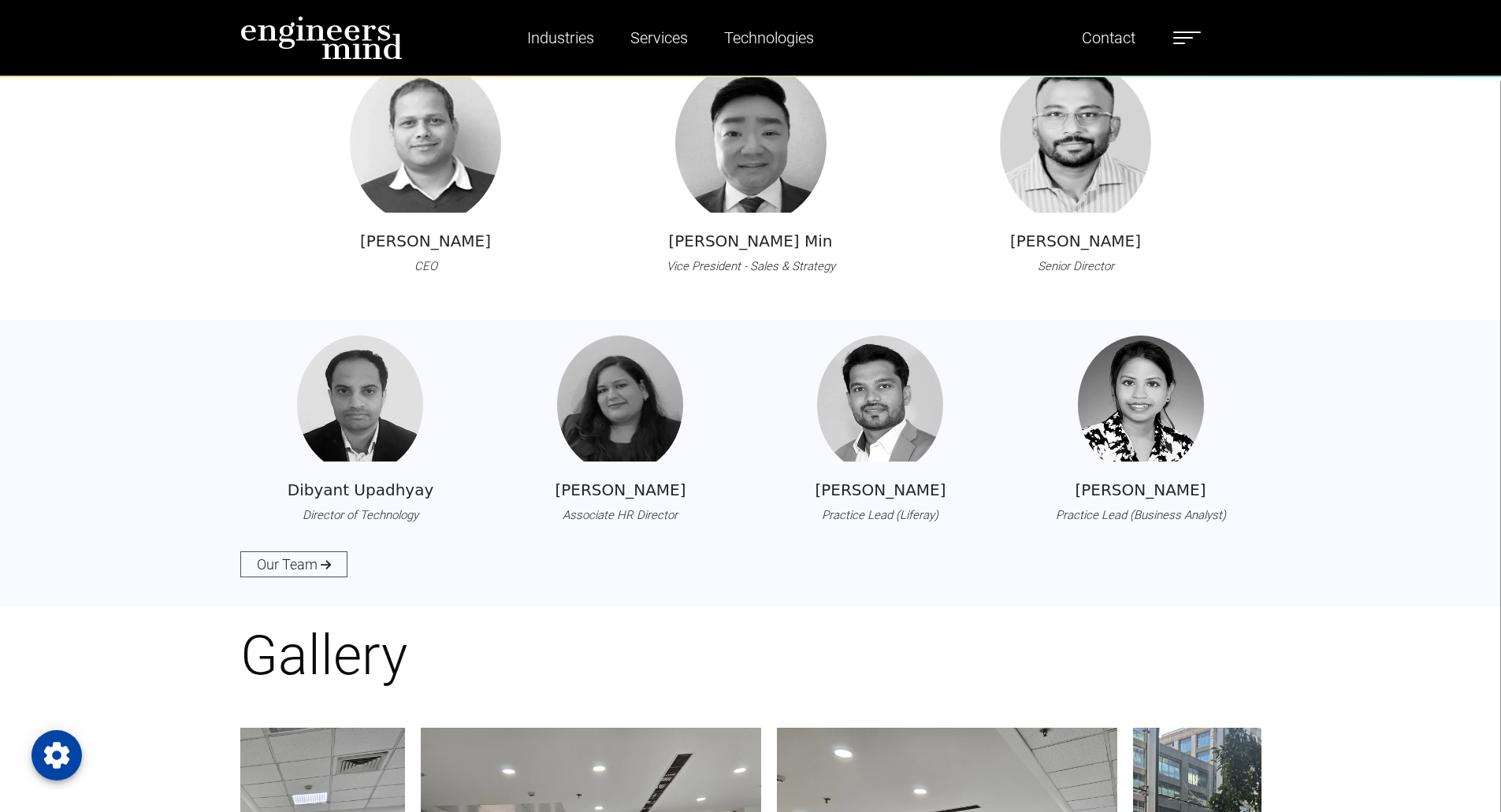
click at [582, 493] on h5 "Tanya Pandey" at bounding box center [619, 490] width 131 height 19
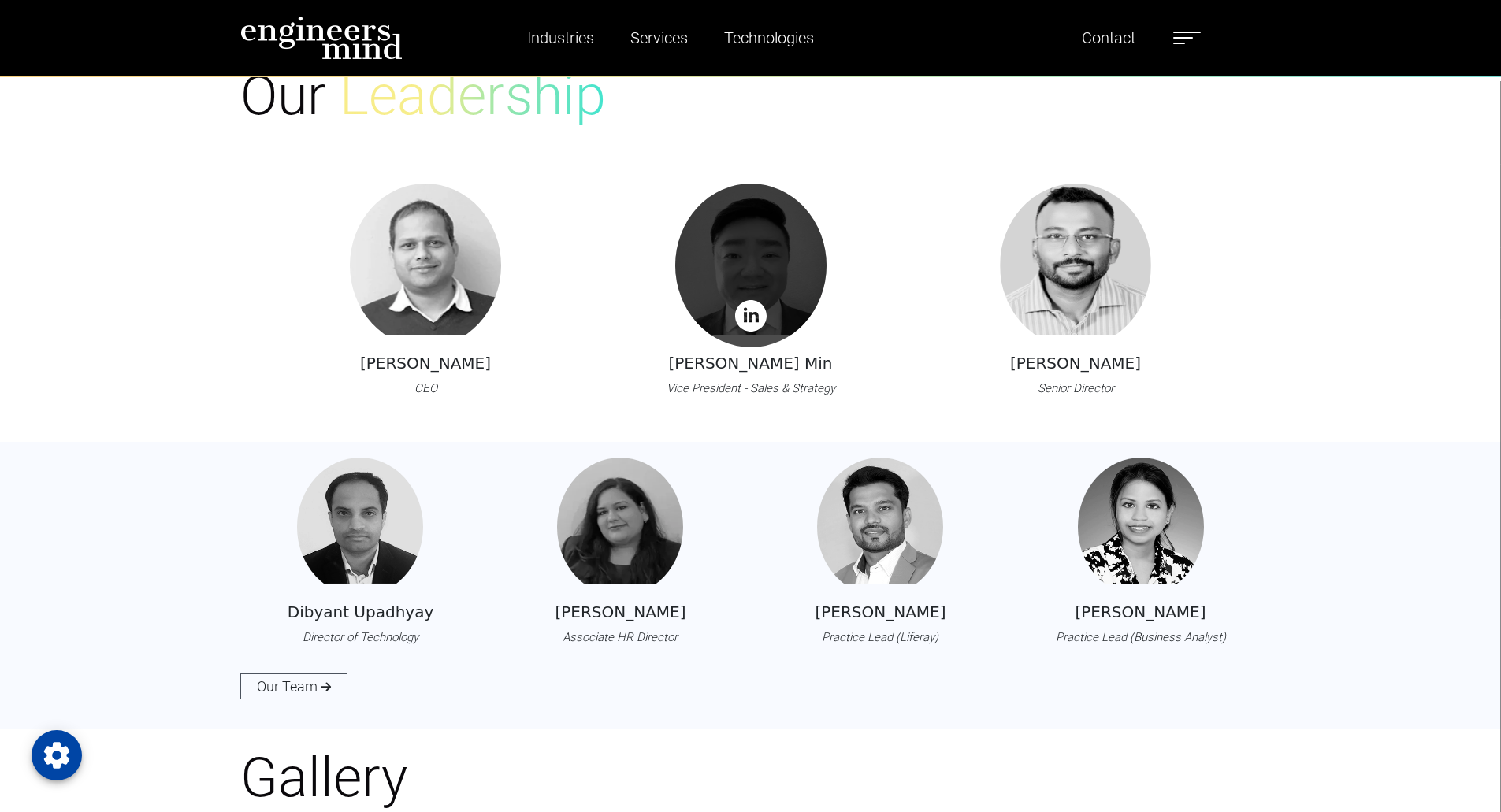
scroll to position [1654, 0]
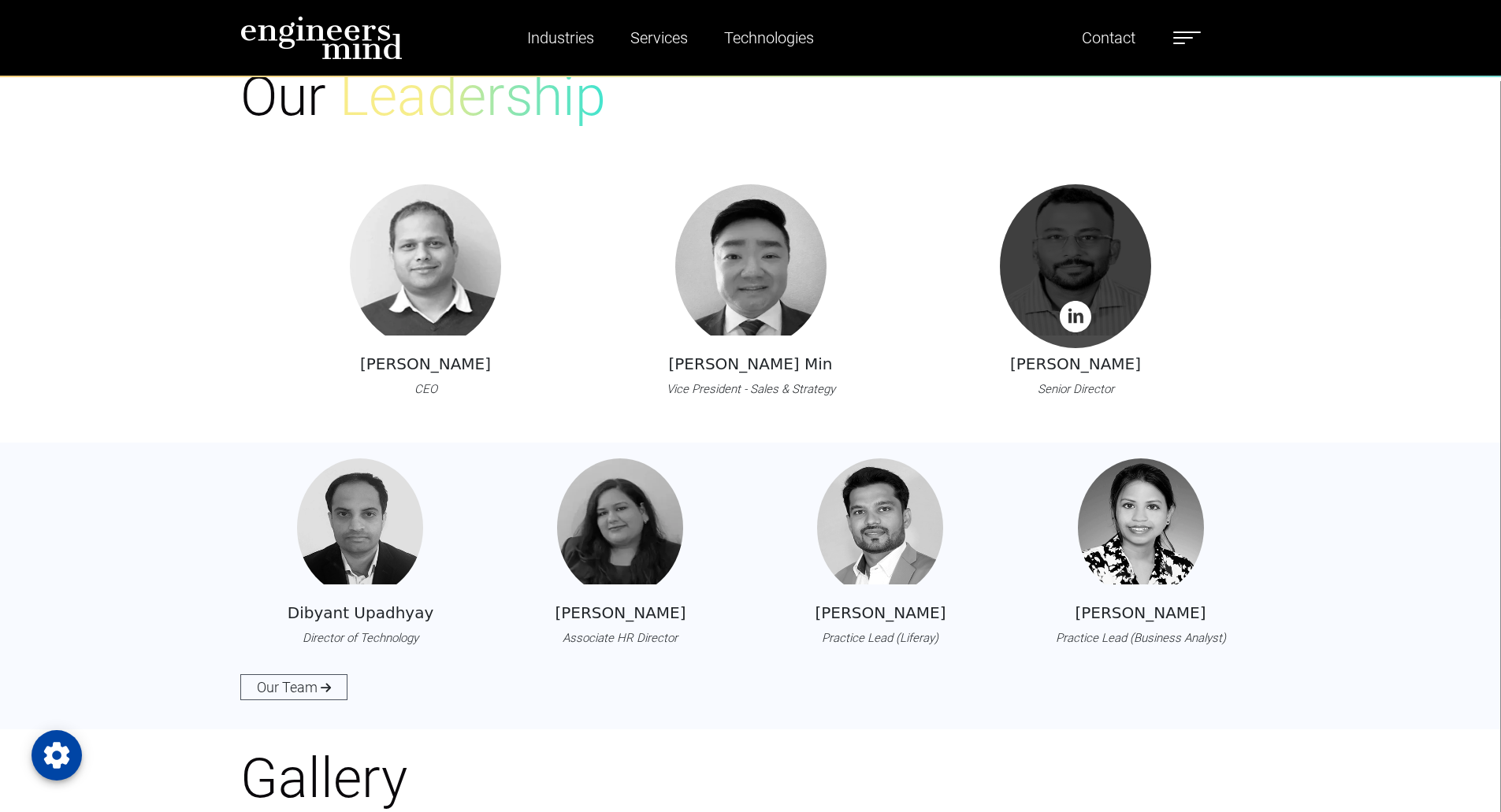
click at [1086, 314] on img at bounding box center [1075, 317] width 31 height 31
